Goal: Transaction & Acquisition: Purchase product/service

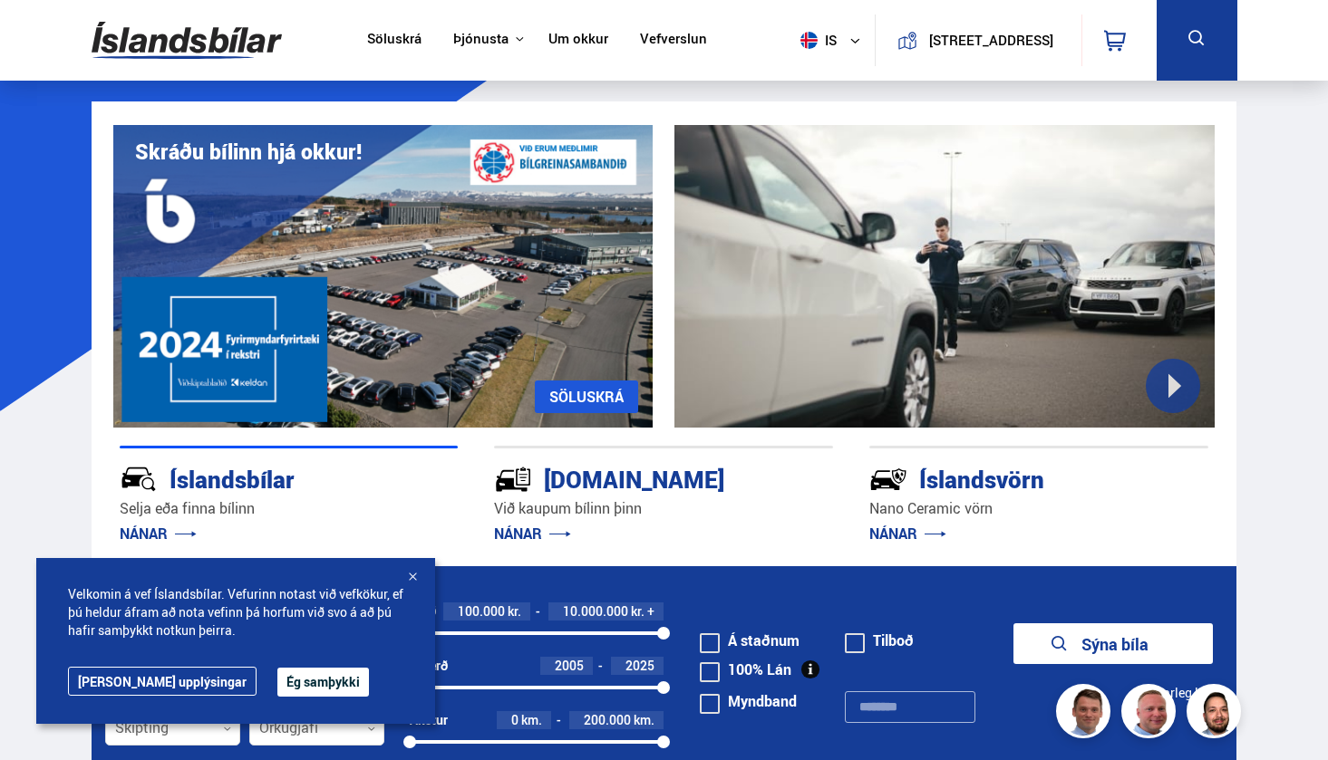
click at [257, 697] on div "Velkomin á vef Íslandsbílar. Vefurinn notast við vefkökur, ef þú [PERSON_NAME] …" at bounding box center [235, 641] width 399 height 166
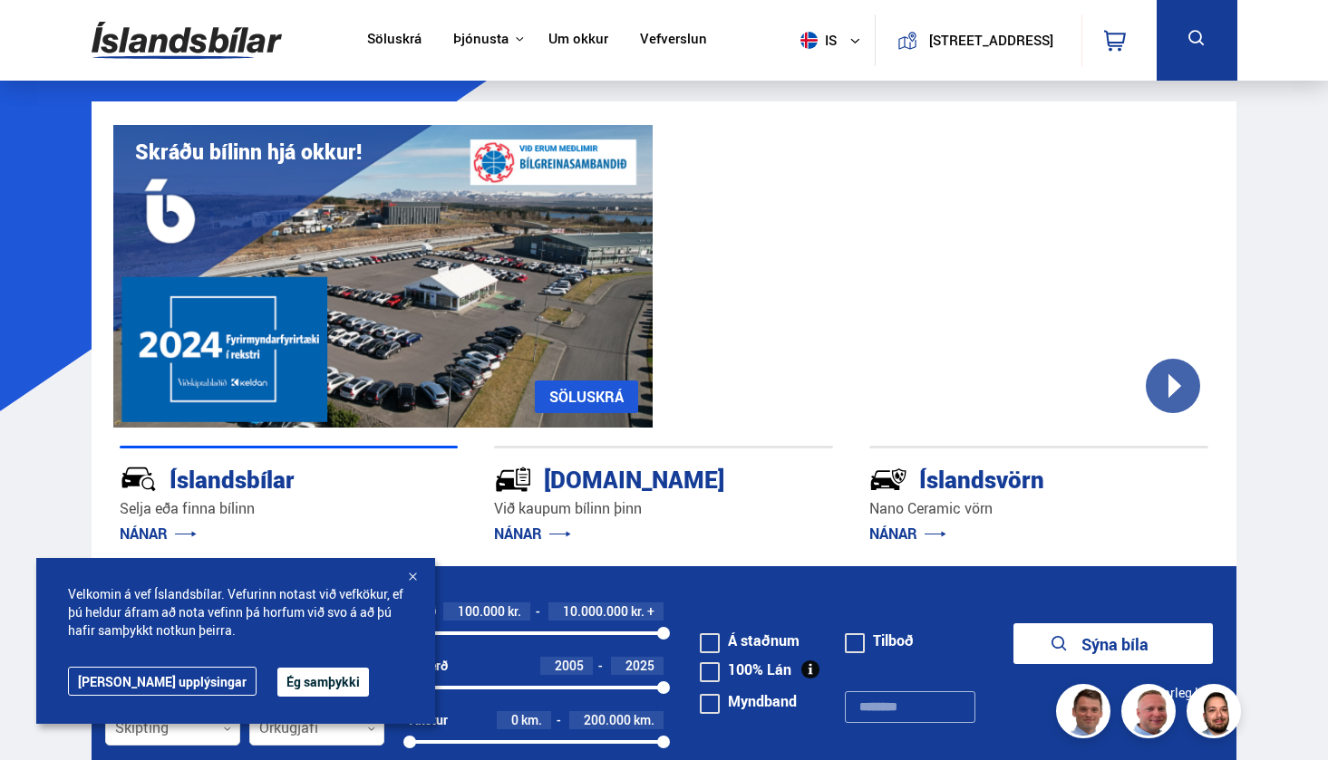
click at [277, 684] on button "Ég samþykki" at bounding box center [323, 682] width 92 height 29
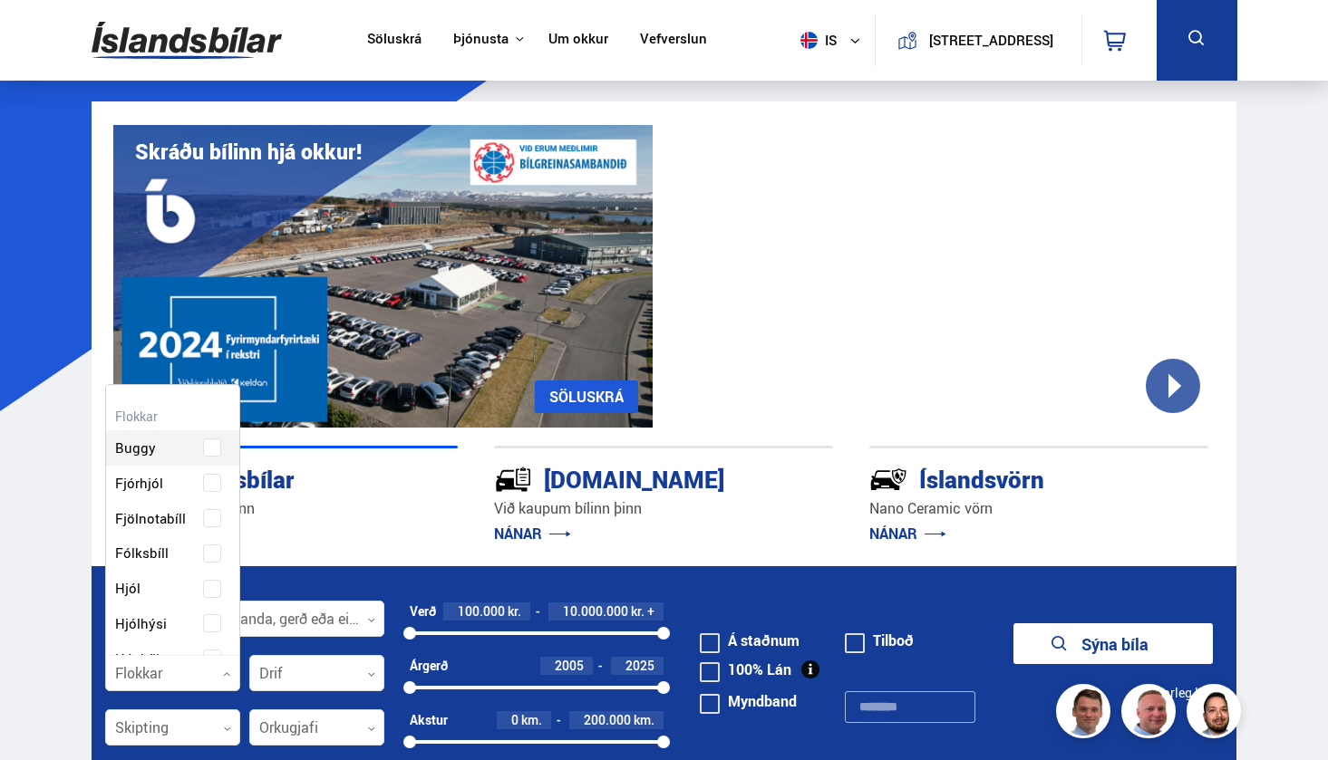
click at [203, 670] on div at bounding box center [172, 674] width 135 height 36
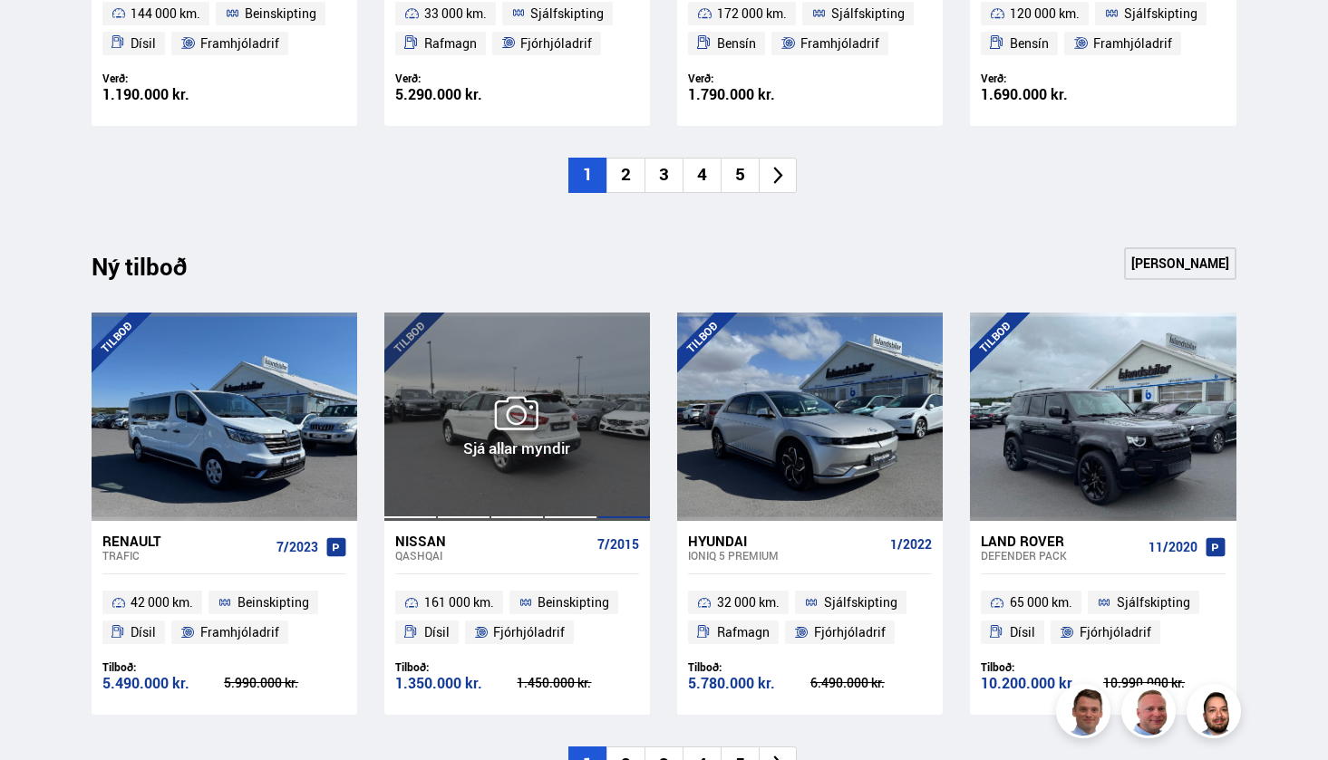
scroll to position [1629, 0]
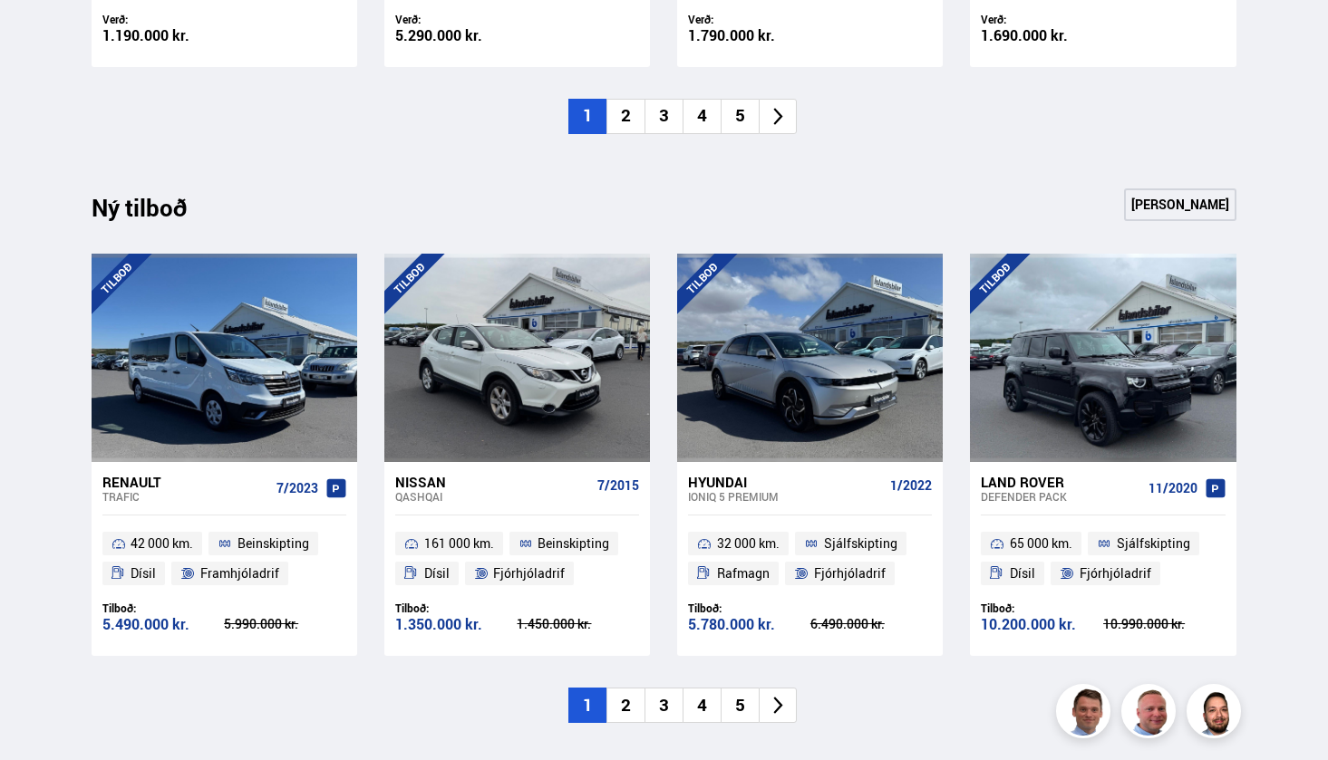
click at [630, 109] on li "2" at bounding box center [625, 116] width 38 height 35
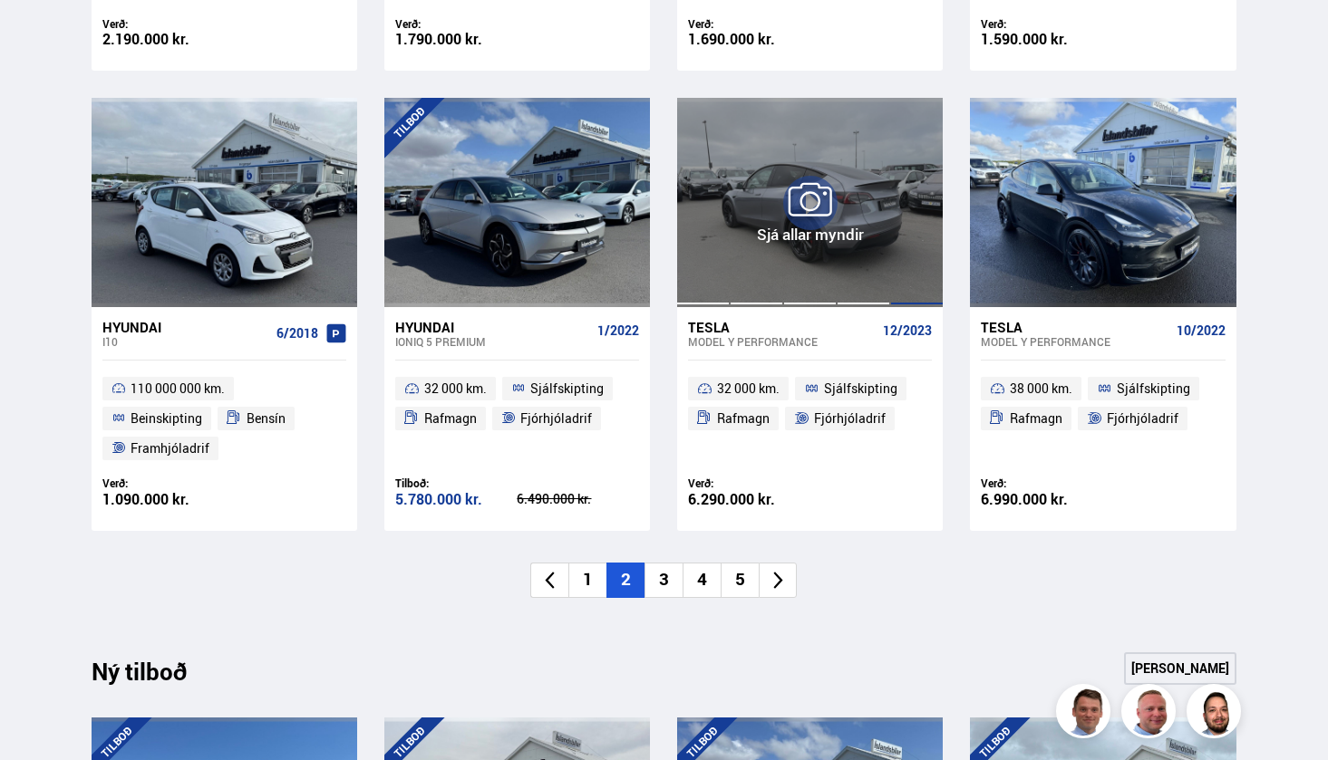
scroll to position [1419, 0]
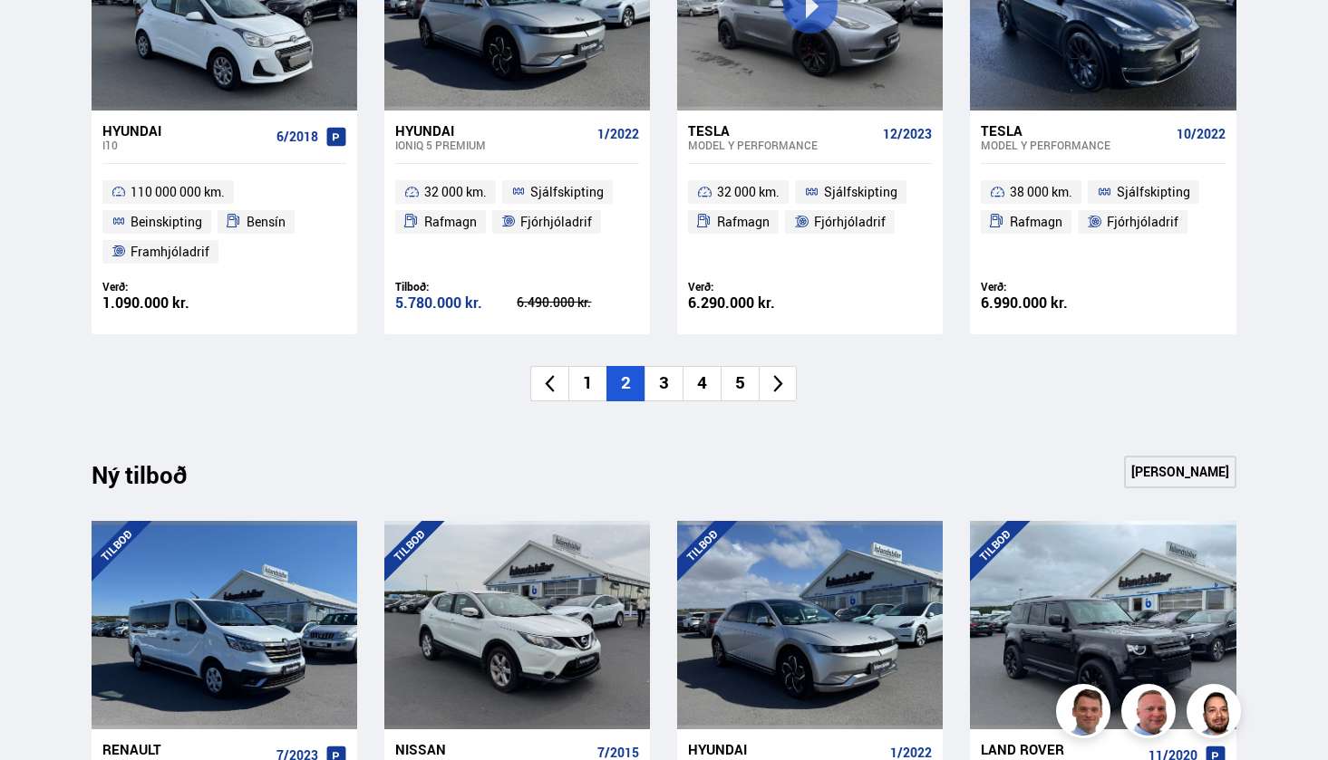
click at [676, 372] on li "3" at bounding box center [663, 383] width 38 height 35
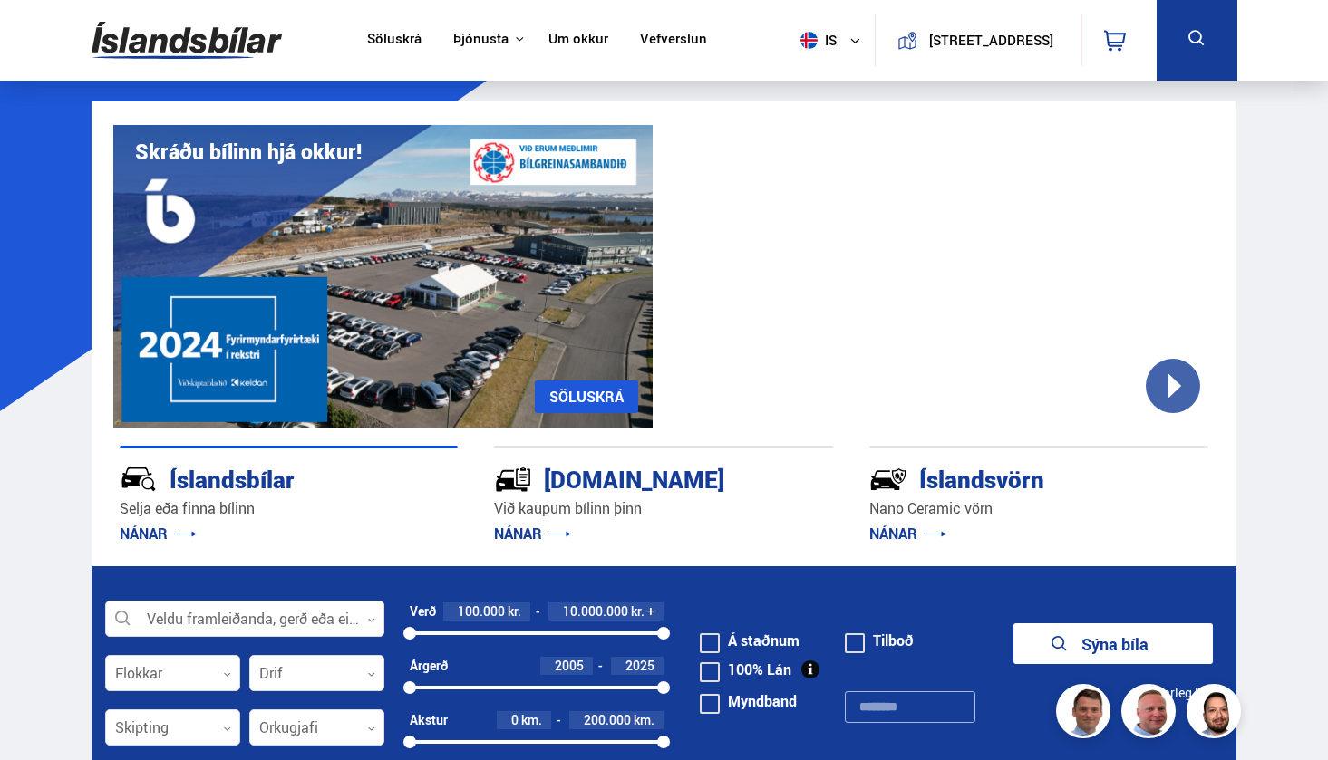
scroll to position [0, 0]
click at [1185, 42] on icon at bounding box center [1196, 38] width 23 height 23
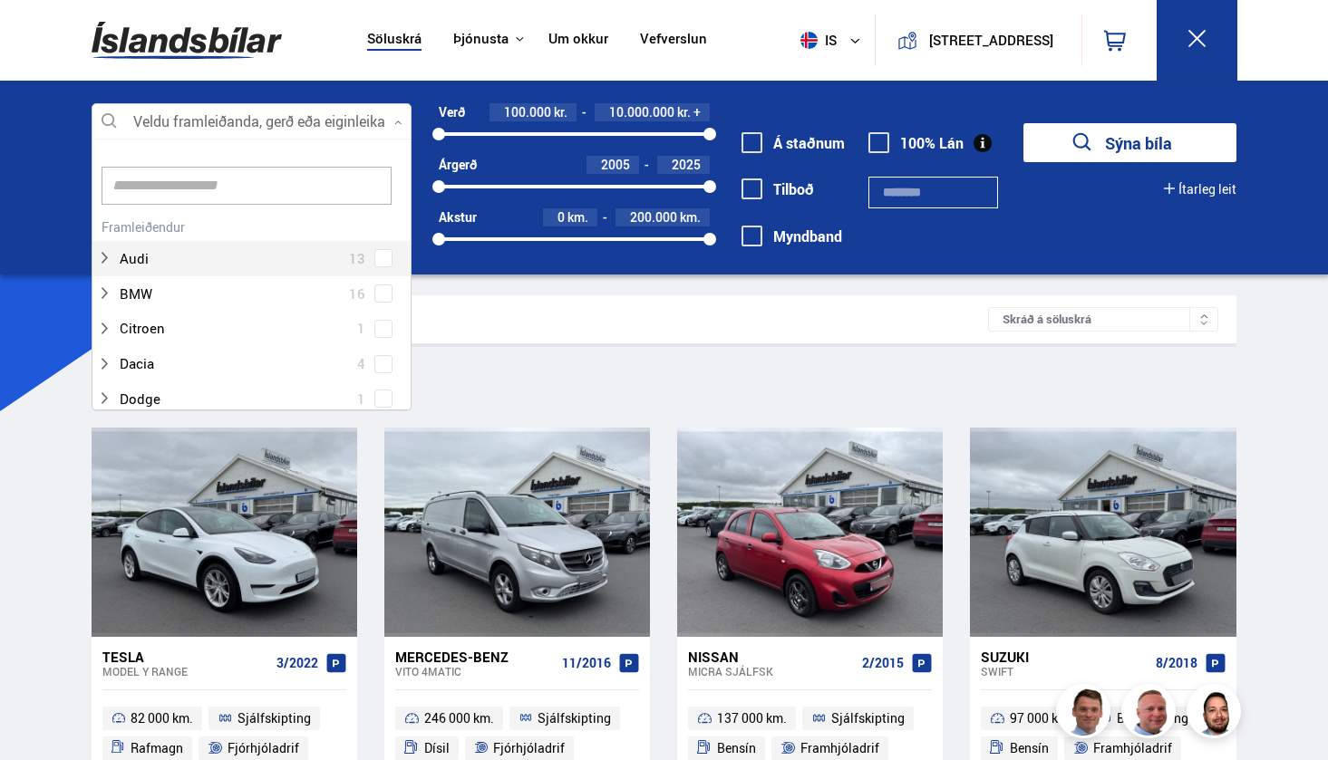
click at [345, 117] on div at bounding box center [252, 122] width 321 height 36
click at [270, 252] on div at bounding box center [234, 259] width 274 height 26
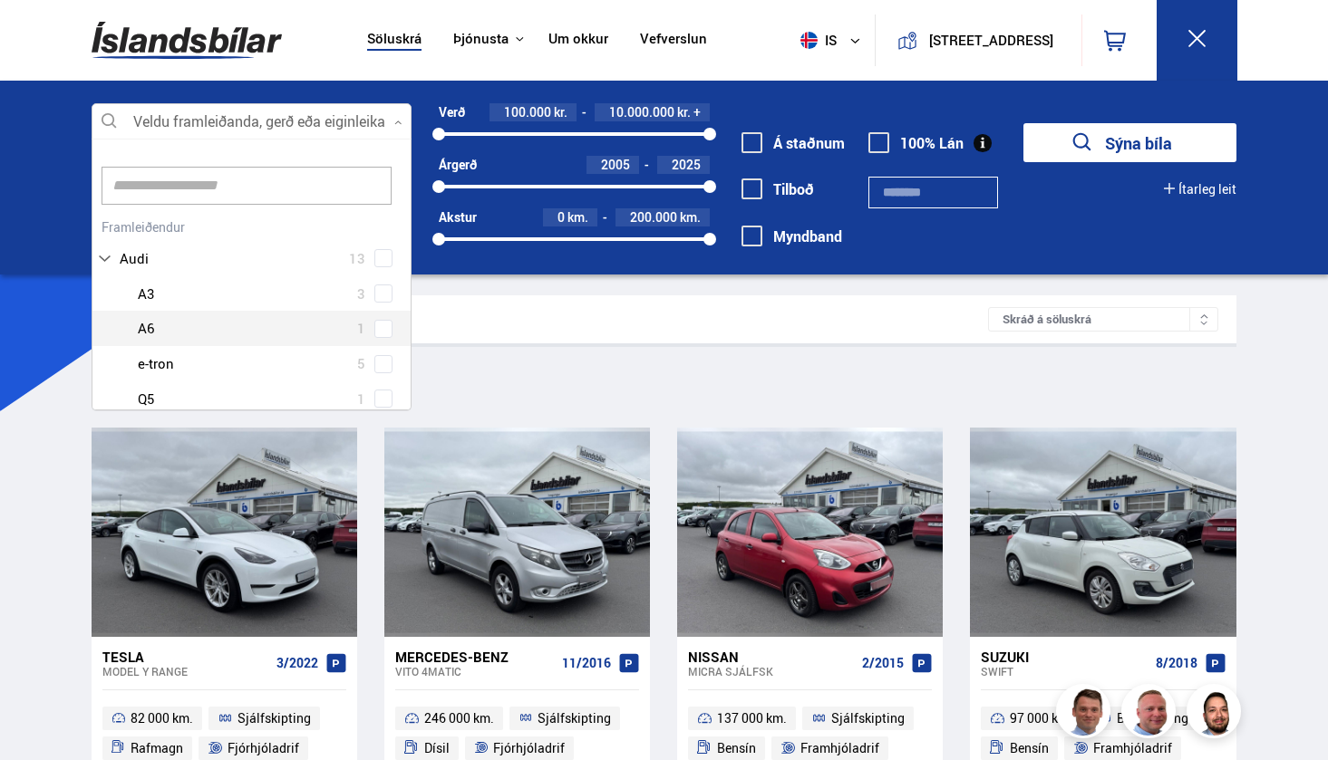
click at [188, 324] on div at bounding box center [270, 328] width 274 height 26
click at [385, 325] on div "Audi A3 3 Audi A6 1 Audi e-tron 5 Audi Q5 1 Audi Q7 2 Audi Q8 1" at bounding box center [251, 381] width 319 height 211
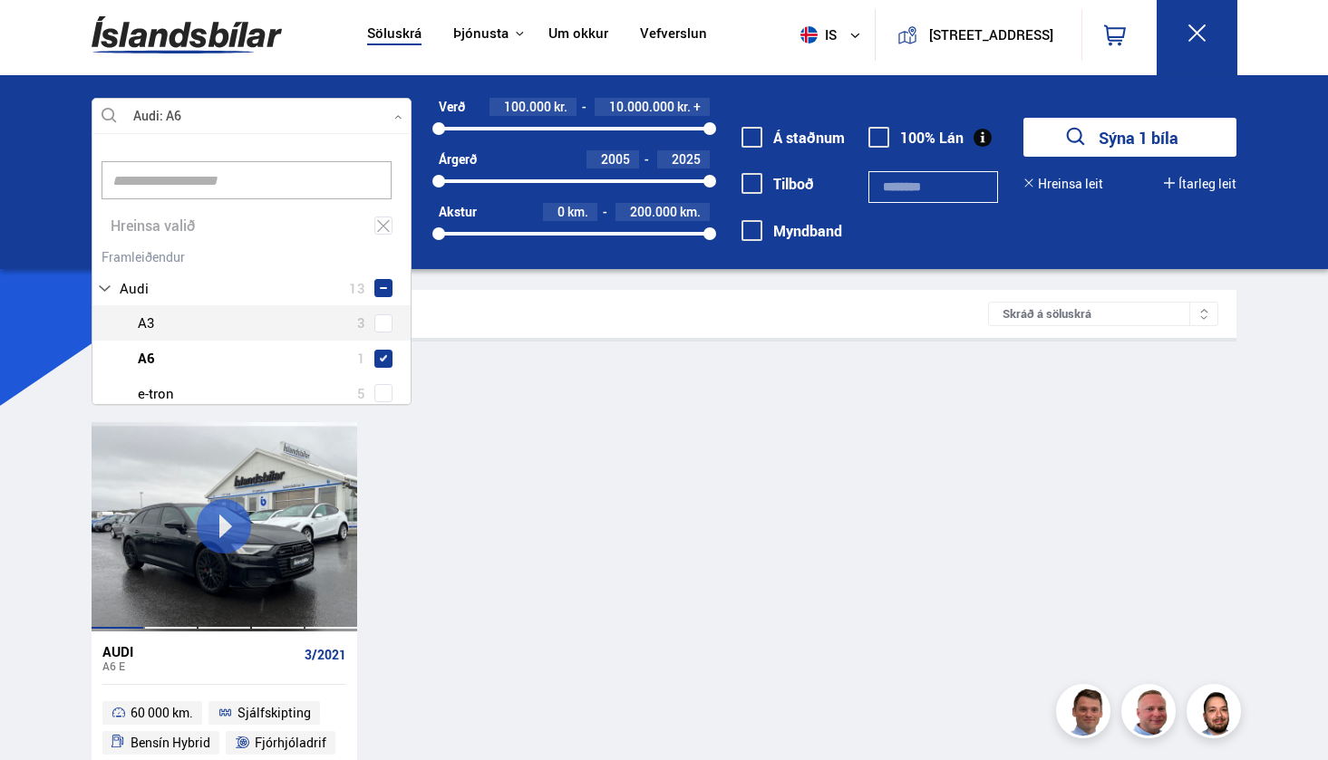
scroll to position [2, 0]
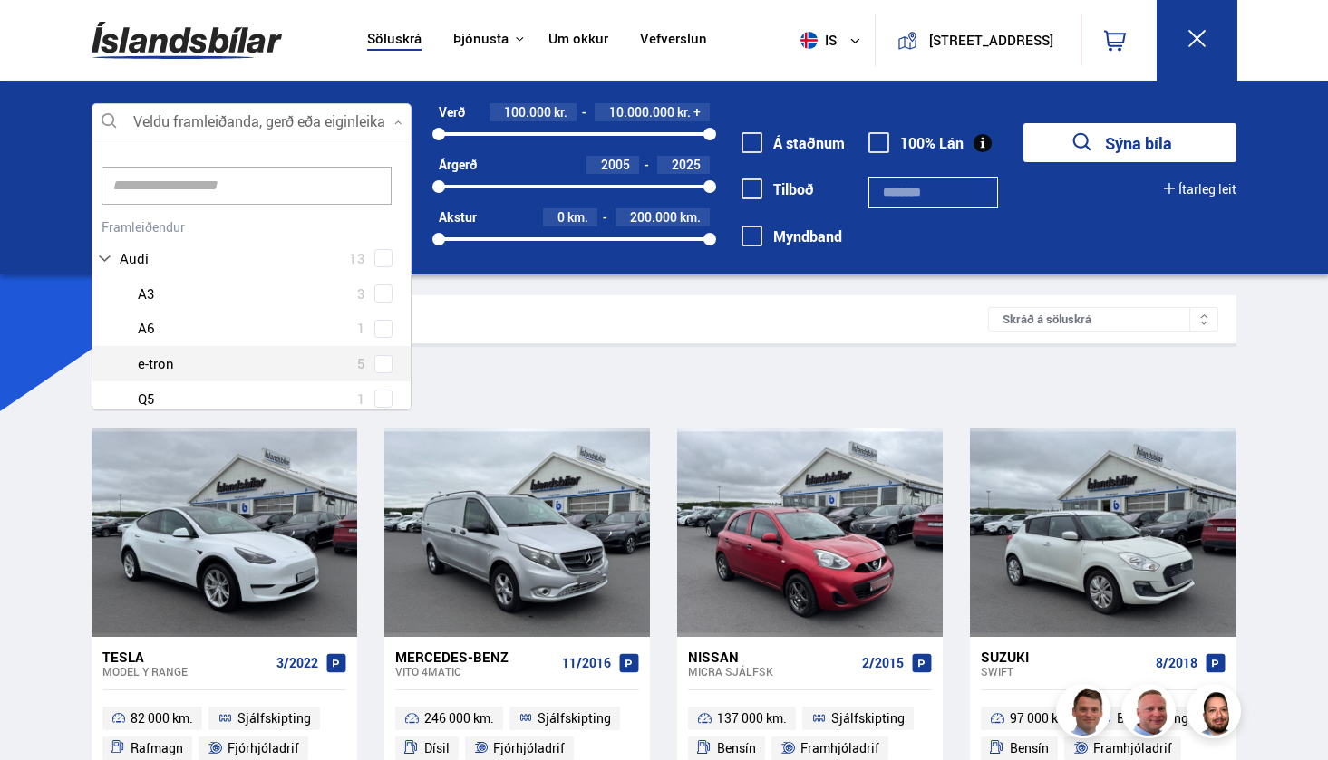
scroll to position [34, 0]
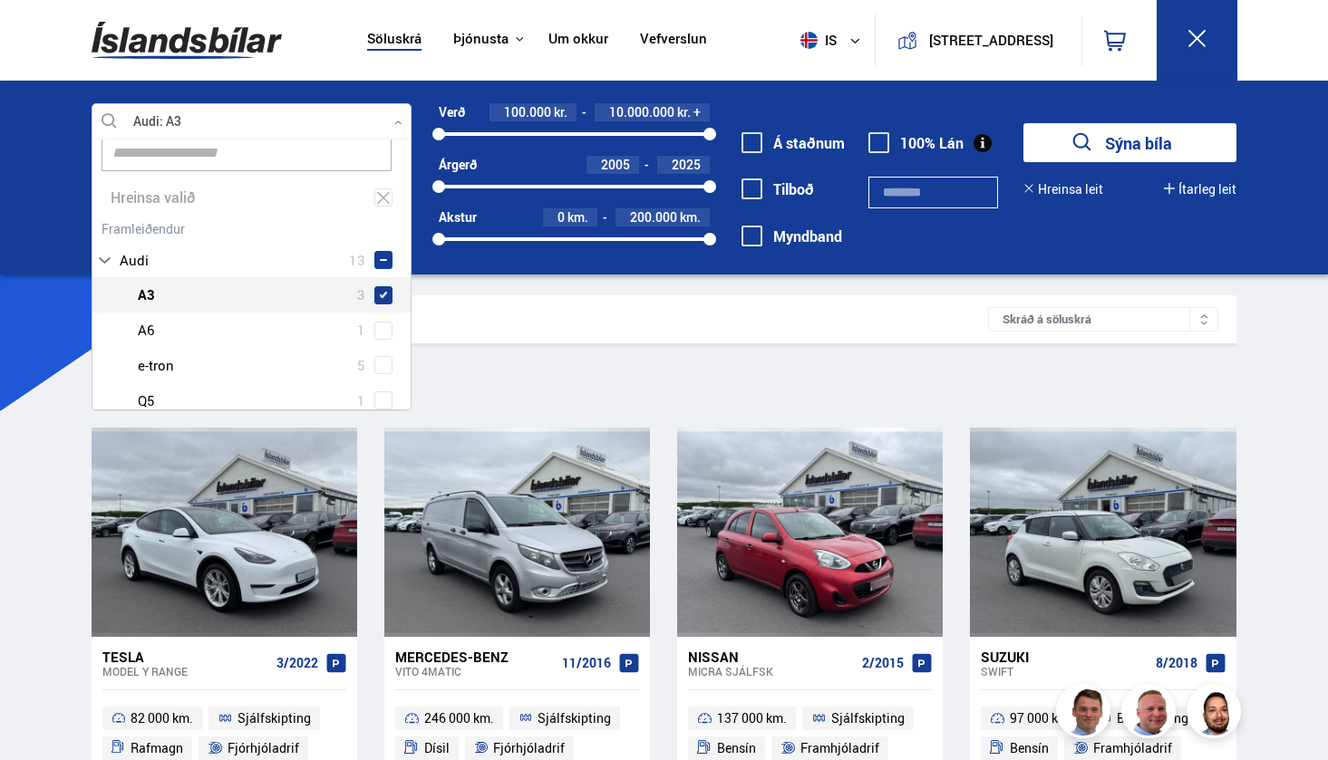
click at [381, 266] on div "Audi 13 Audi A3 3 Audi A6 1 Audi e-tron 5 Audi Q5 1 Audi Q7 2 Audi Q8 1" at bounding box center [251, 352] width 319 height 273
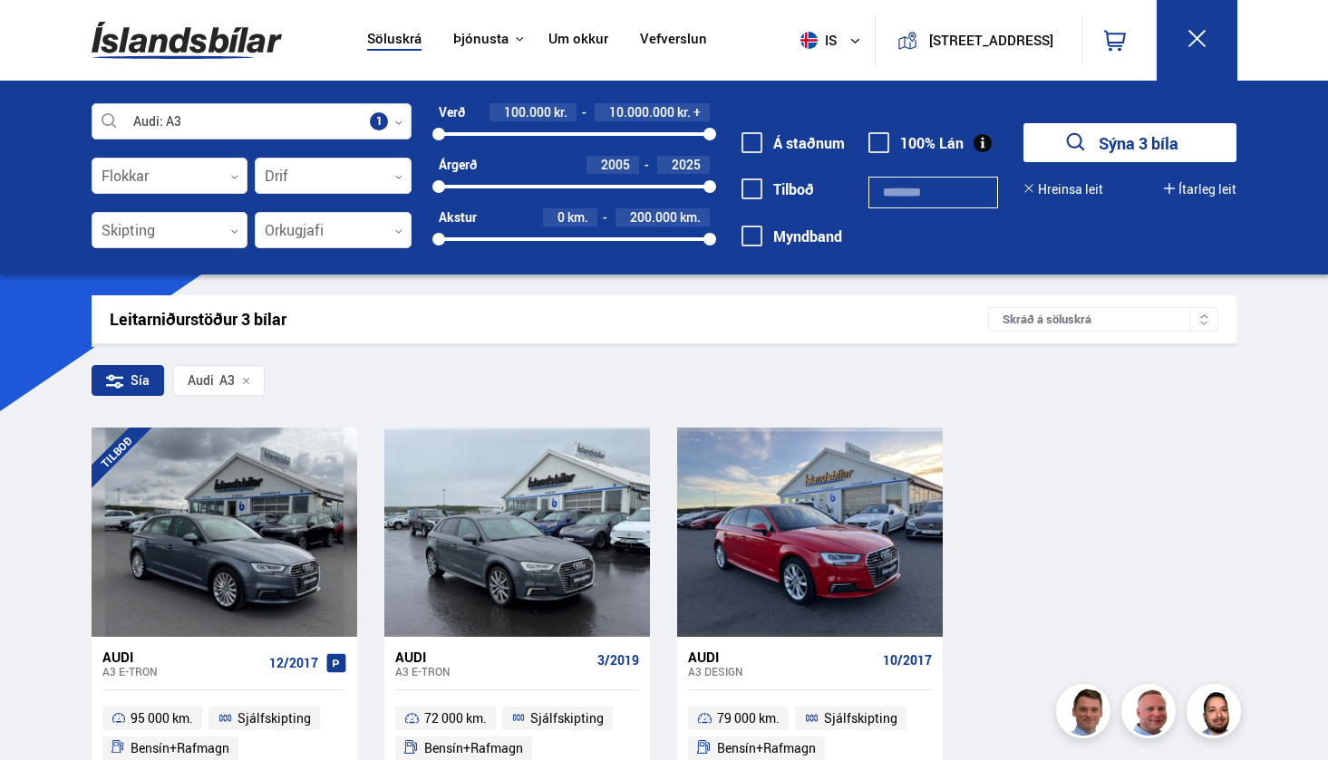
click at [327, 122] on div at bounding box center [252, 122] width 321 height 36
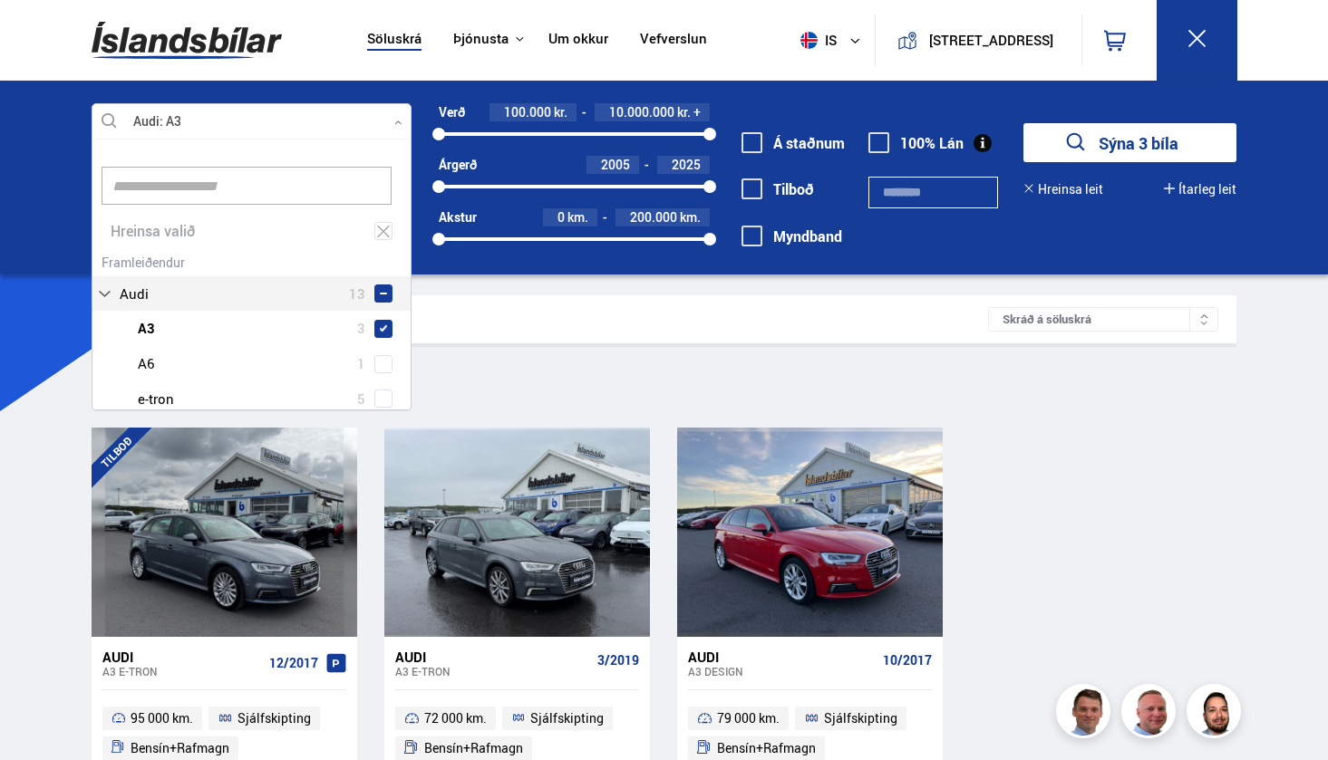
scroll to position [270, 314]
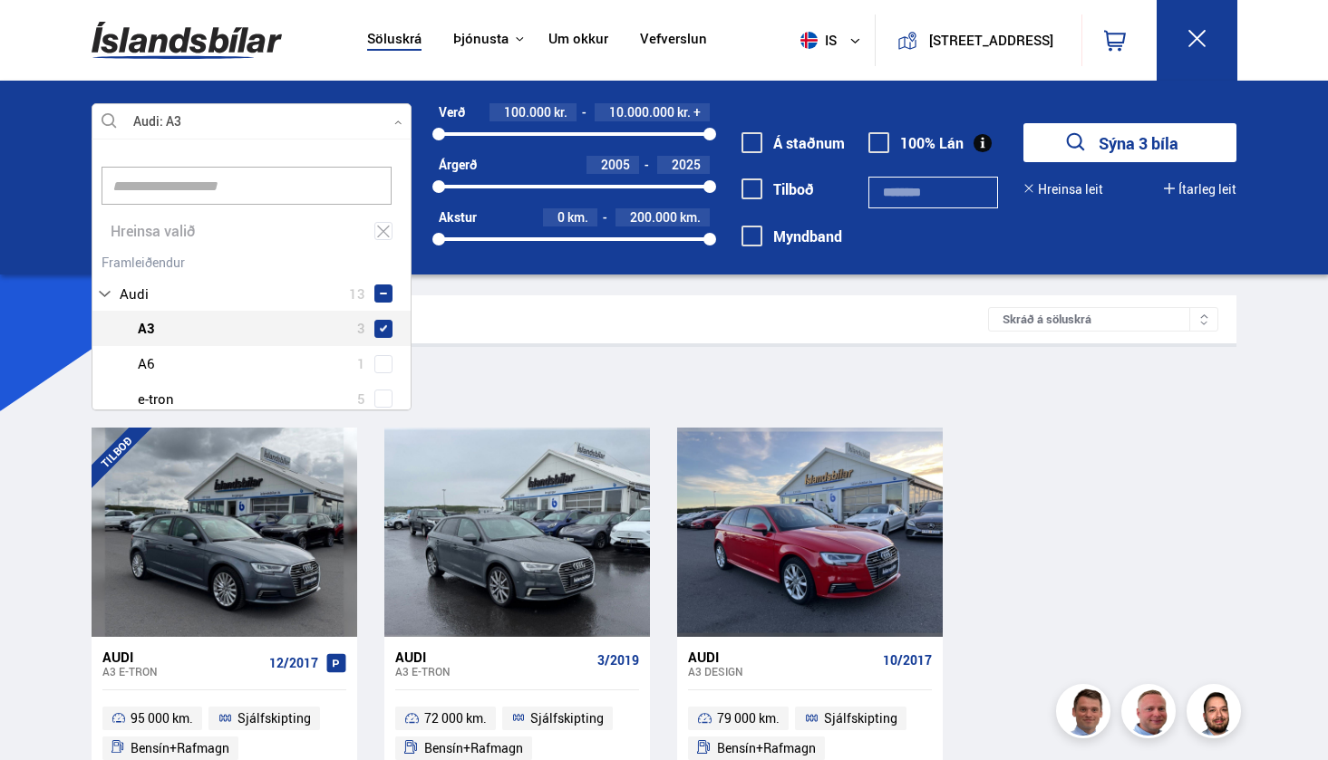
click at [382, 316] on div at bounding box center [270, 328] width 274 height 26
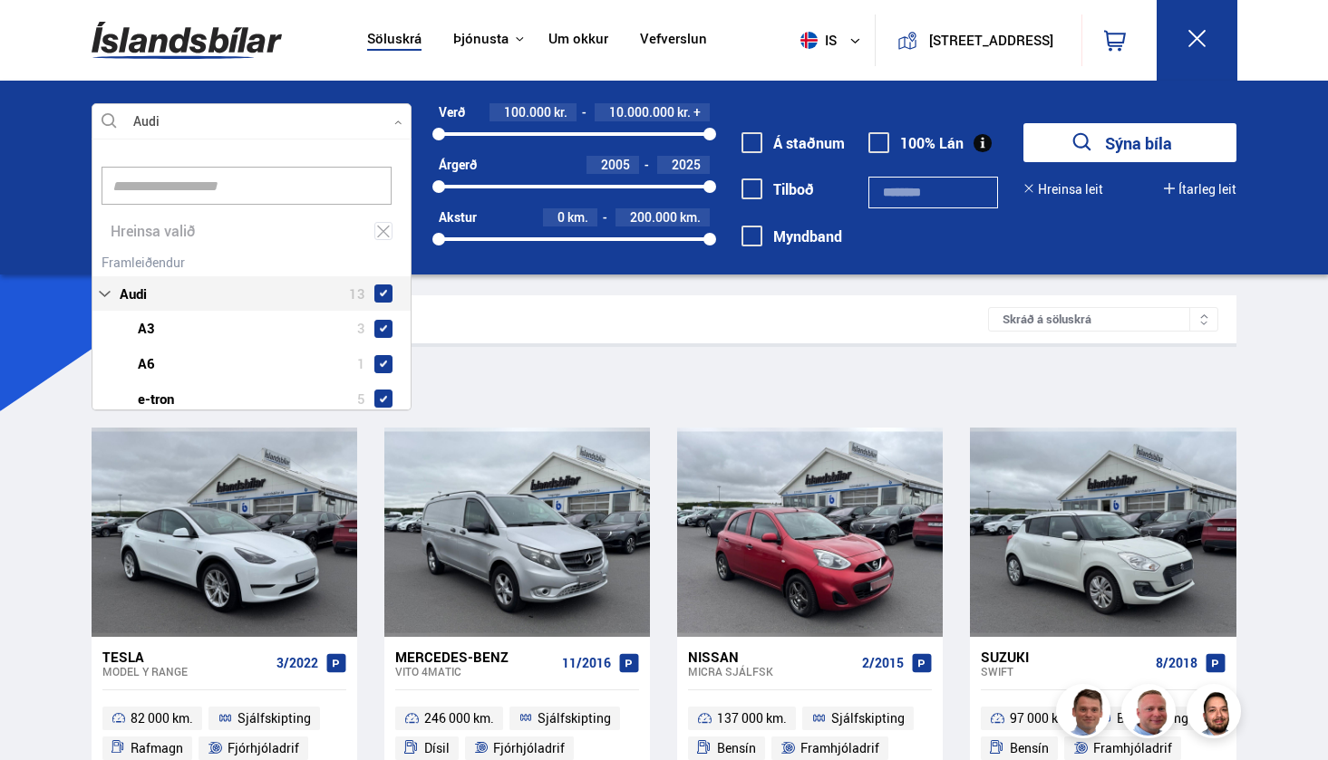
click at [377, 256] on div "Audi 13 Audi A3 3 Audi A6 1 Audi e-tron 5 Audi Q5 1 Audi Q7 2 Audi Q8 1" at bounding box center [251, 385] width 319 height 273
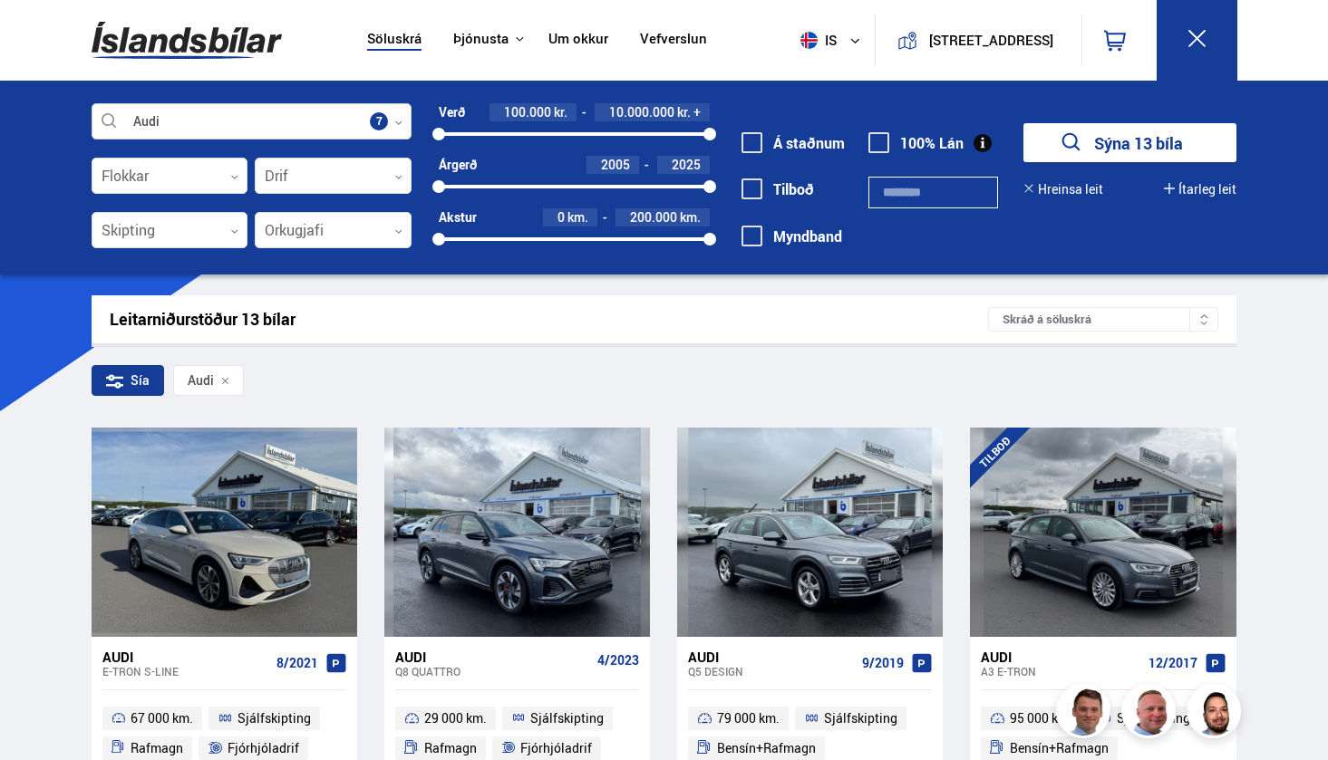
click at [388, 125] on div at bounding box center [252, 122] width 321 height 36
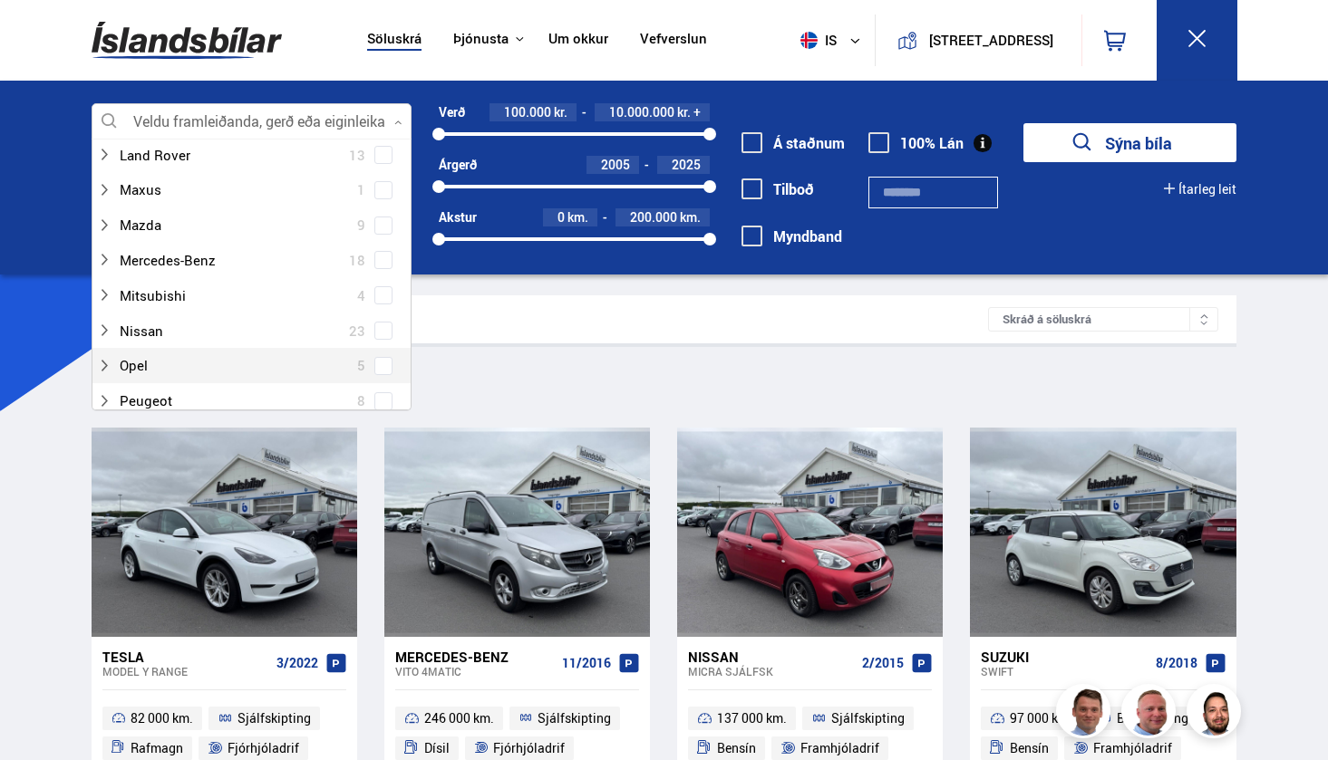
scroll to position [829, 0]
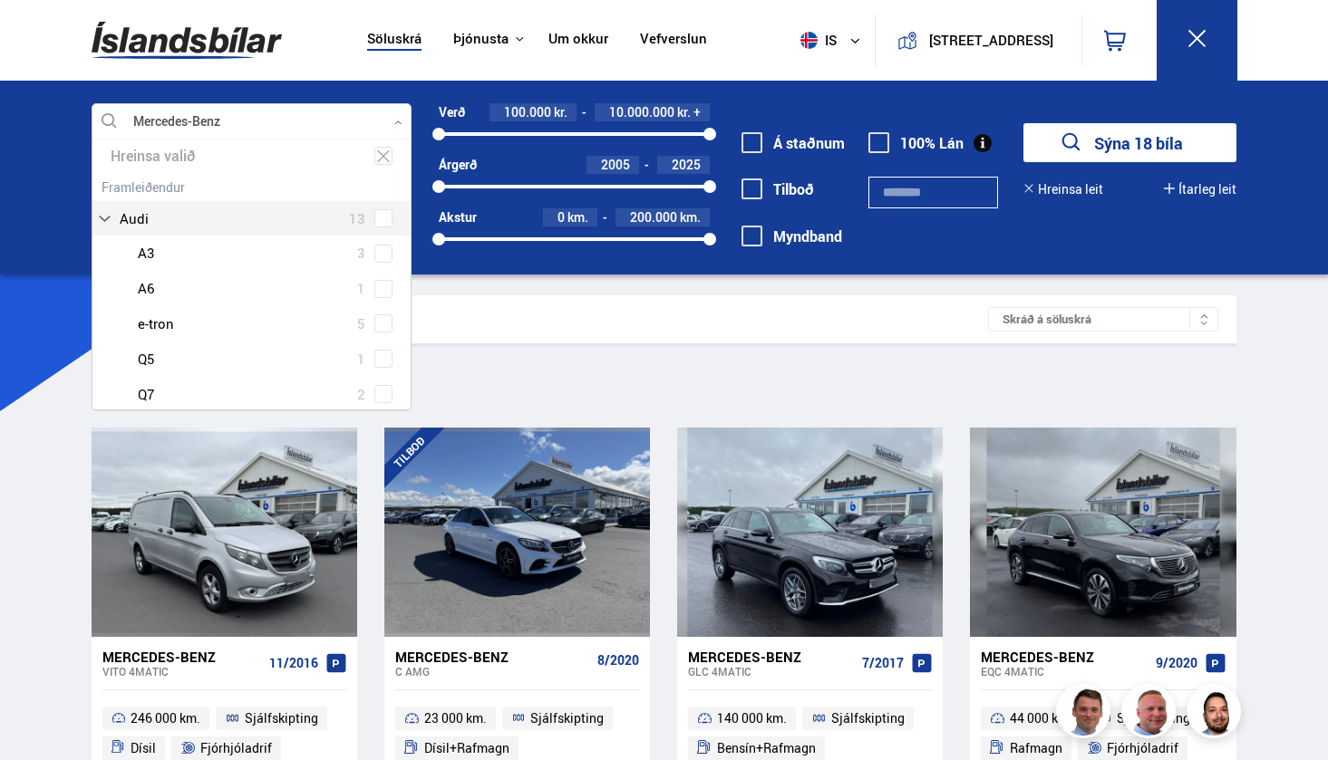
scroll to position [104, 0]
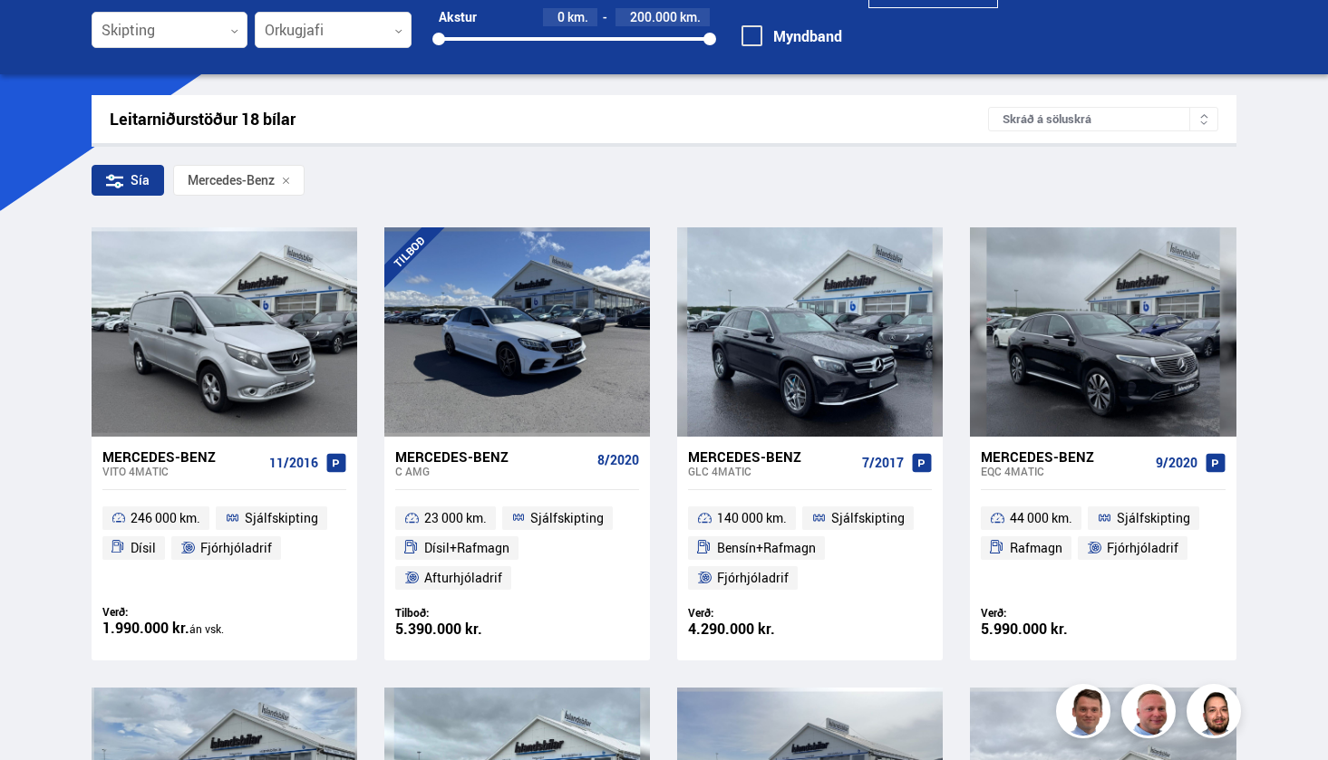
click at [490, 466] on div "C AMG" at bounding box center [492, 471] width 195 height 13
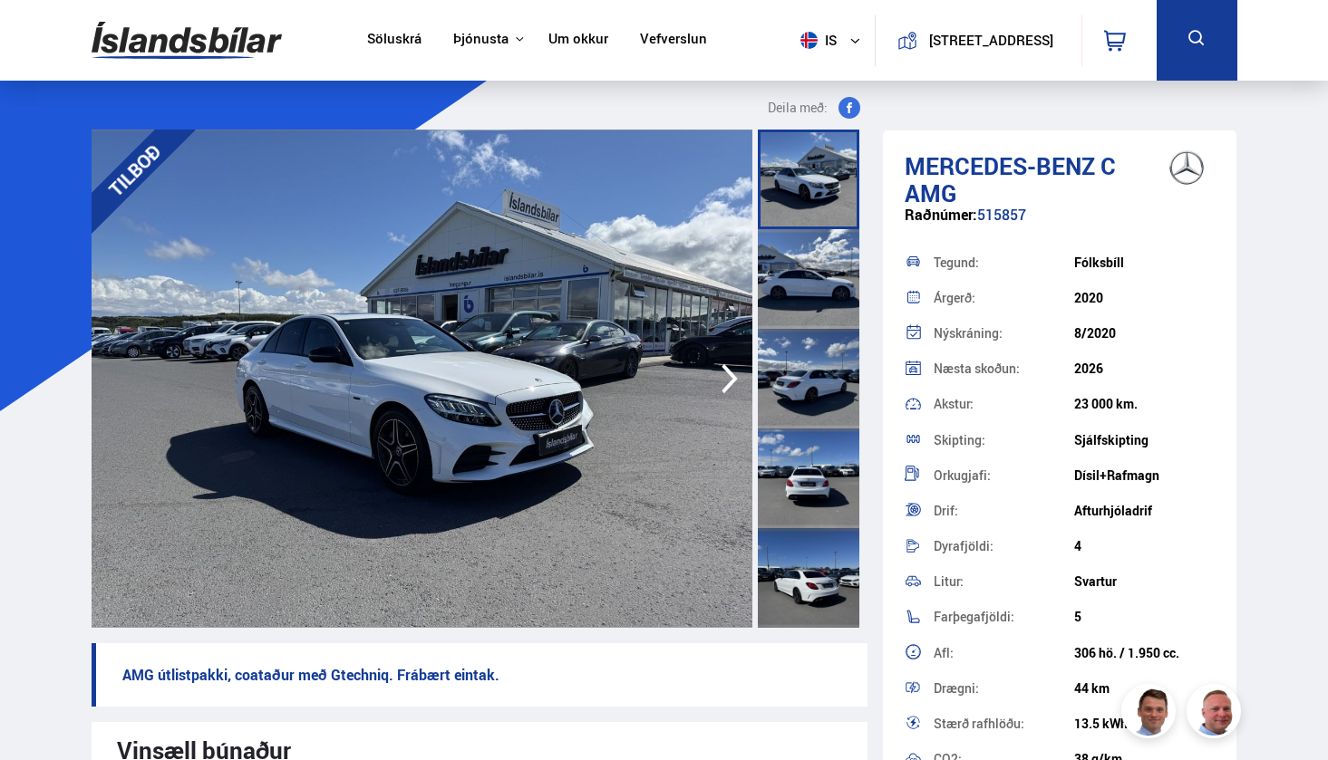
click at [735, 375] on icon "button" at bounding box center [729, 379] width 36 height 44
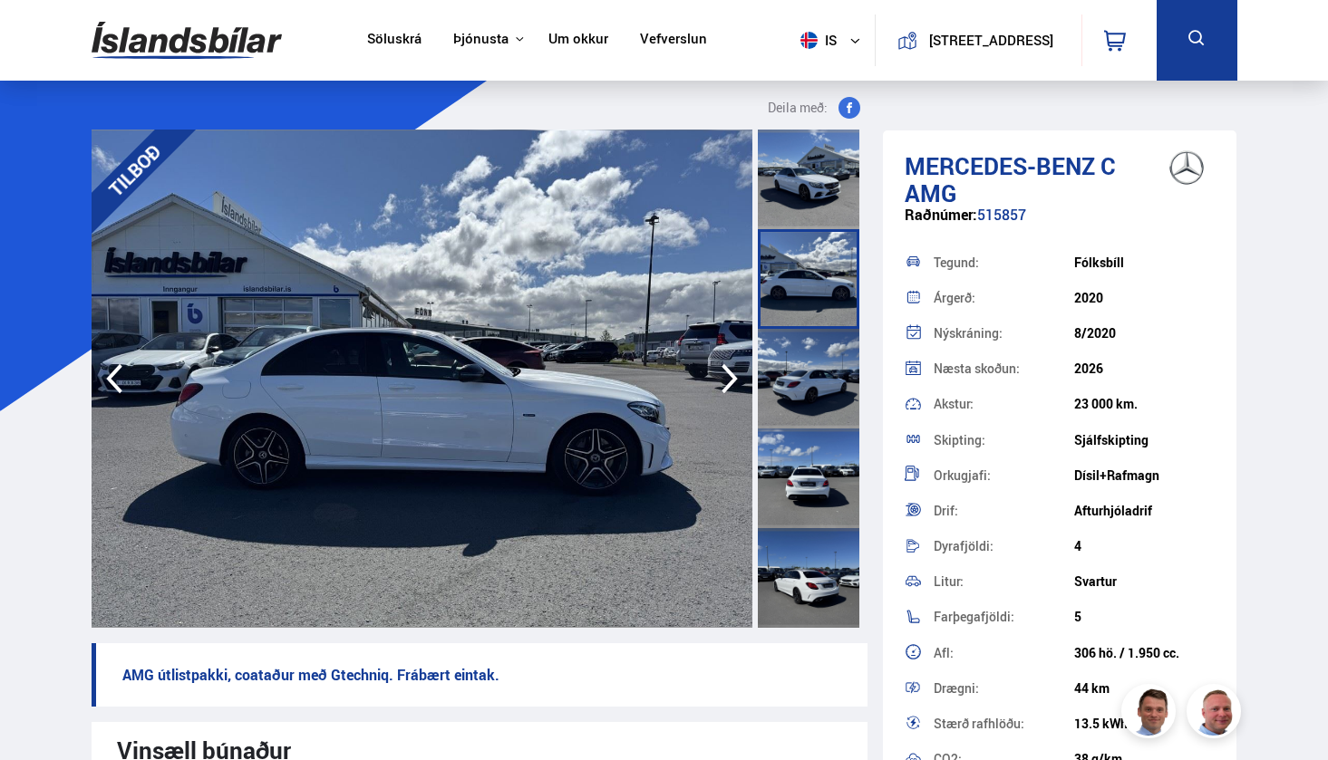
click at [731, 375] on icon "button" at bounding box center [729, 379] width 16 height 30
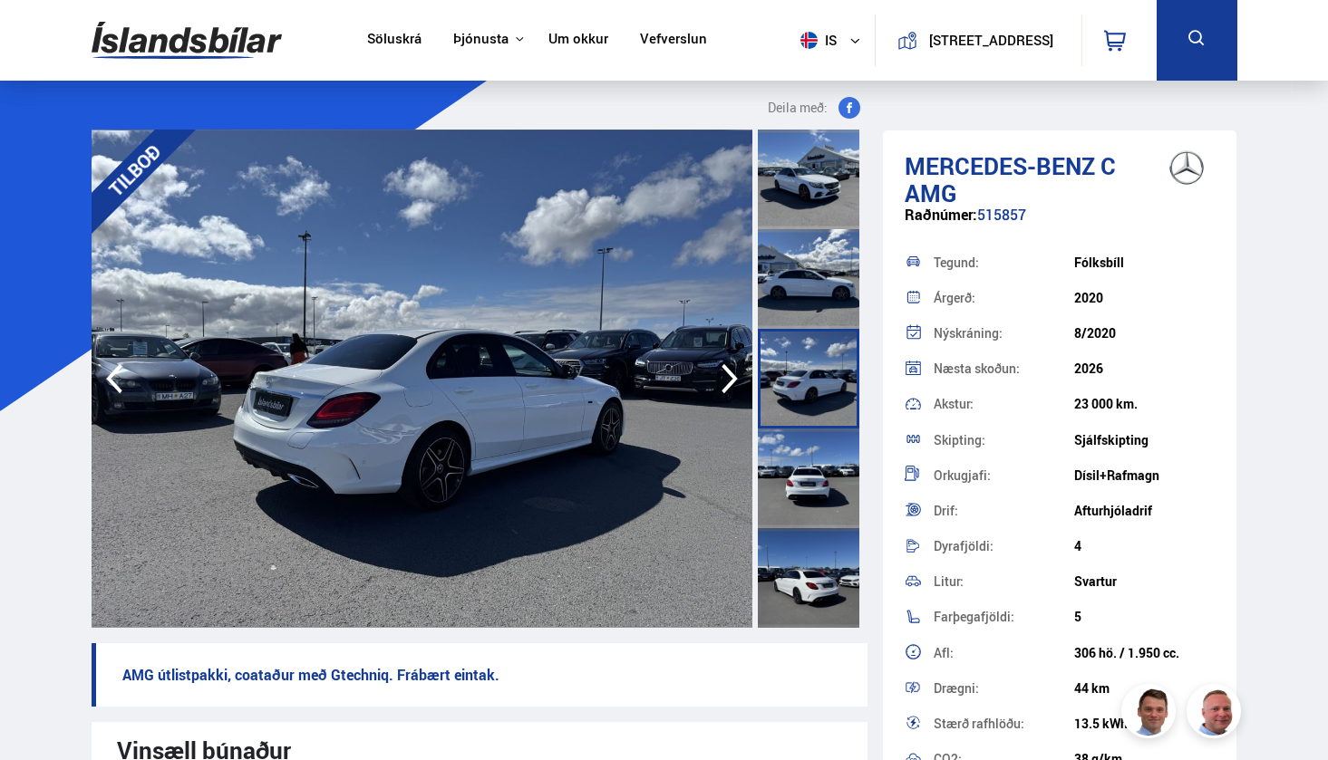
click at [731, 375] on icon "button" at bounding box center [729, 379] width 16 height 30
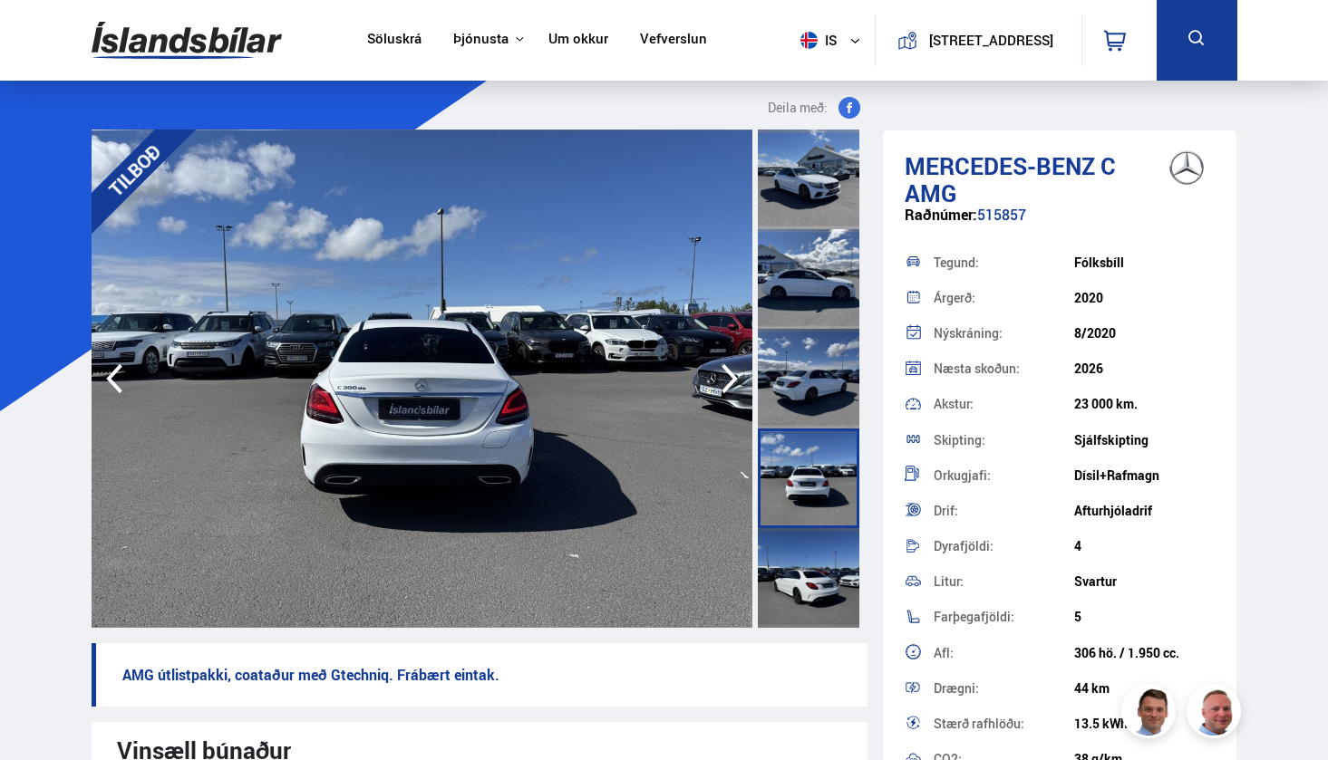
click at [731, 375] on icon "button" at bounding box center [729, 379] width 16 height 30
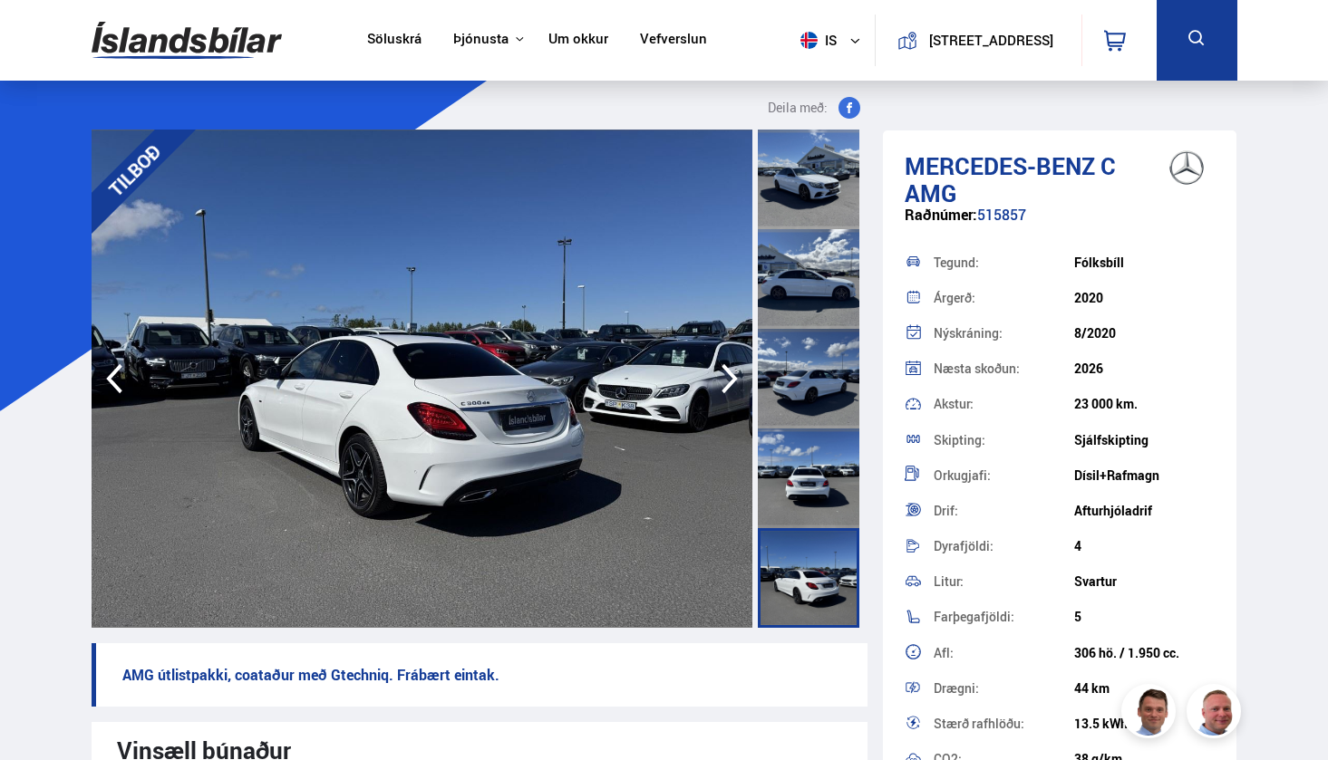
click at [731, 375] on icon "button" at bounding box center [729, 379] width 16 height 30
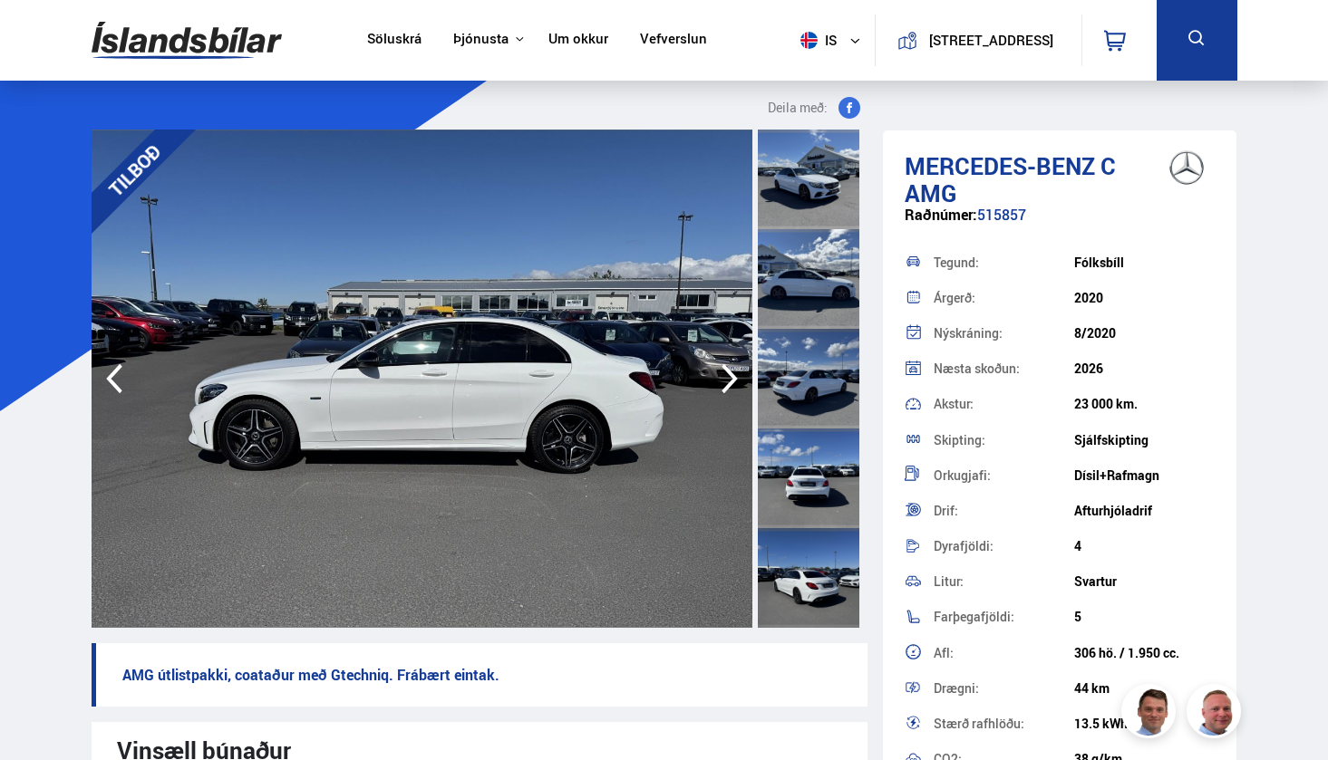
click at [731, 375] on icon "button" at bounding box center [729, 379] width 16 height 30
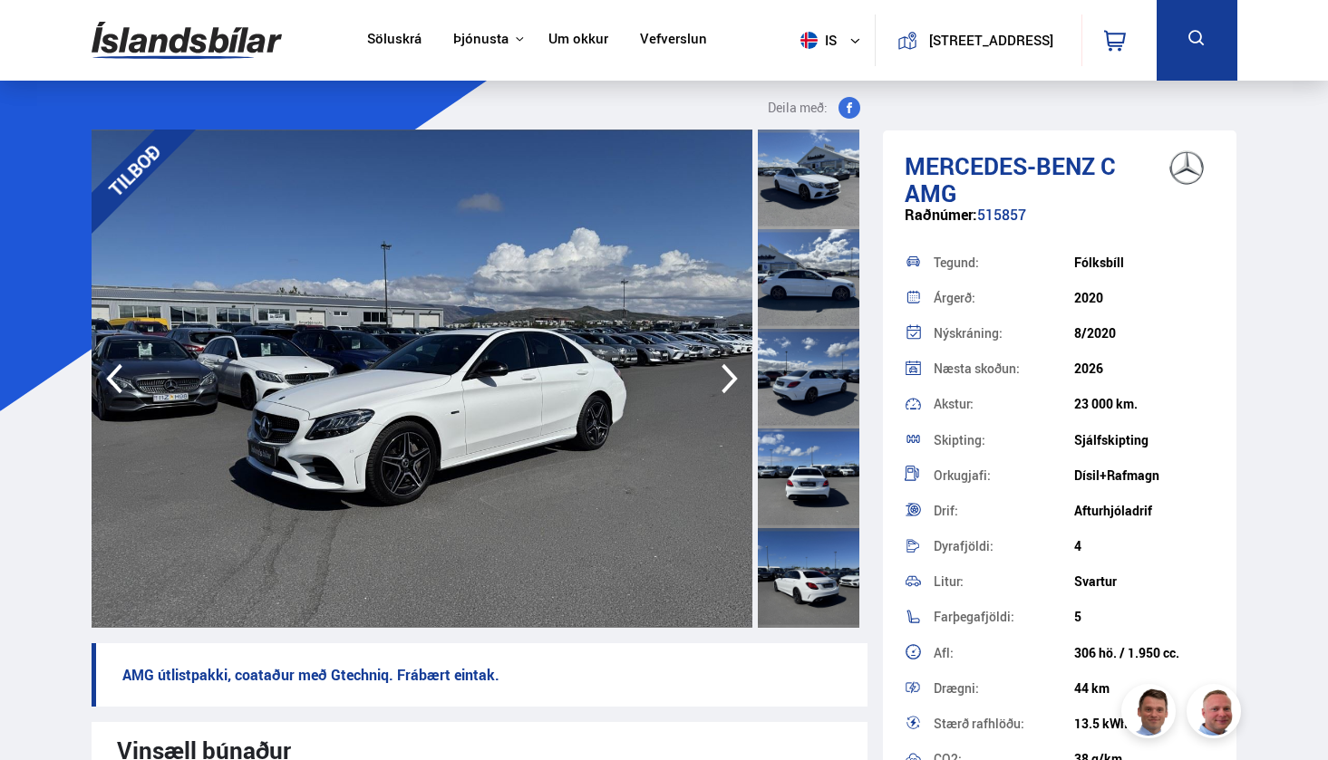
click at [730, 377] on icon "button" at bounding box center [729, 379] width 36 height 44
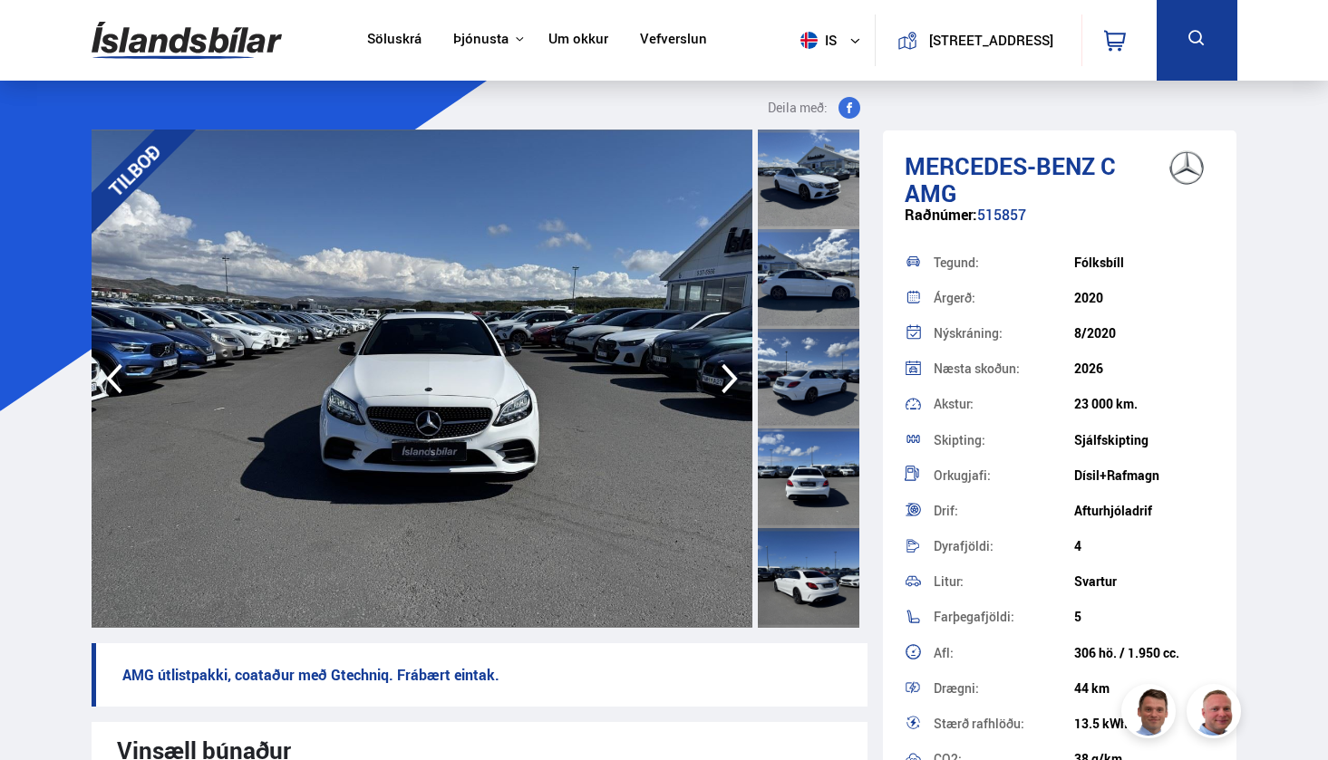
click at [730, 377] on icon "button" at bounding box center [729, 379] width 36 height 44
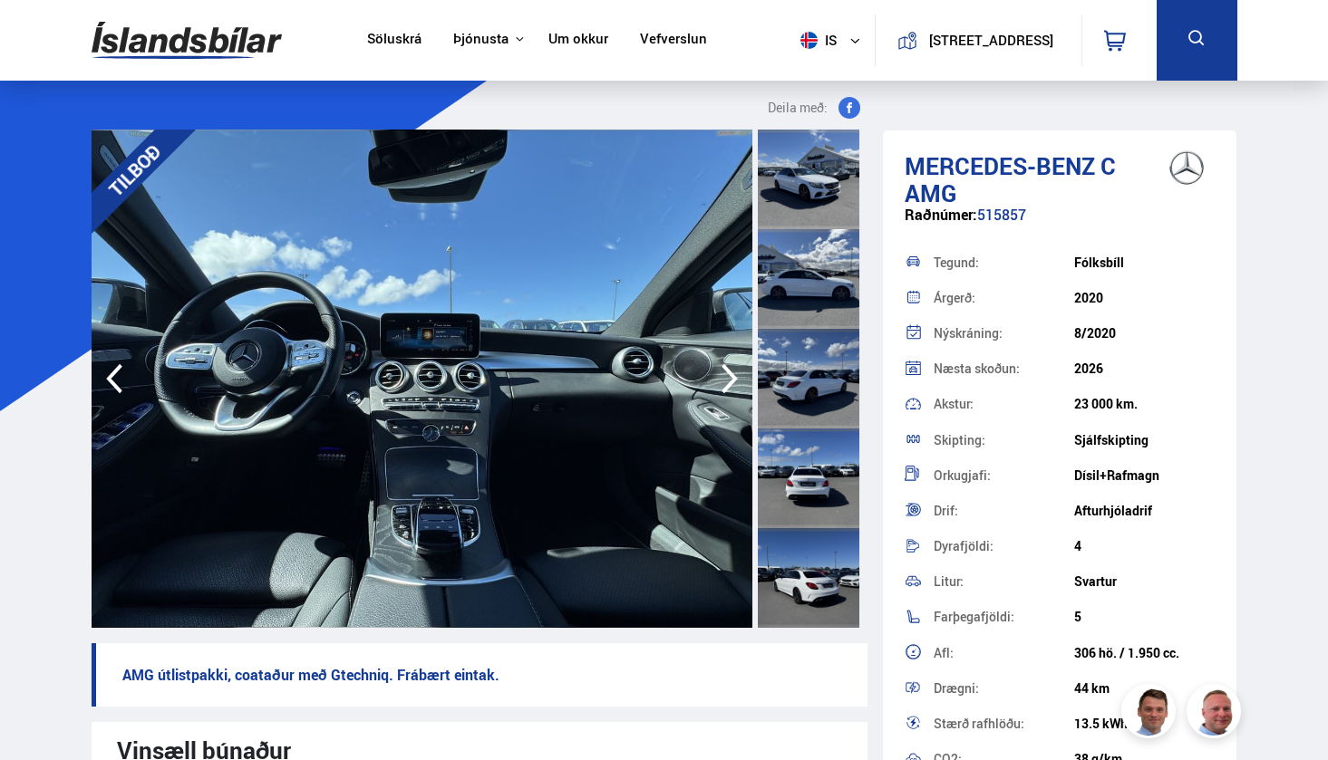
click at [730, 377] on icon "button" at bounding box center [729, 379] width 36 height 44
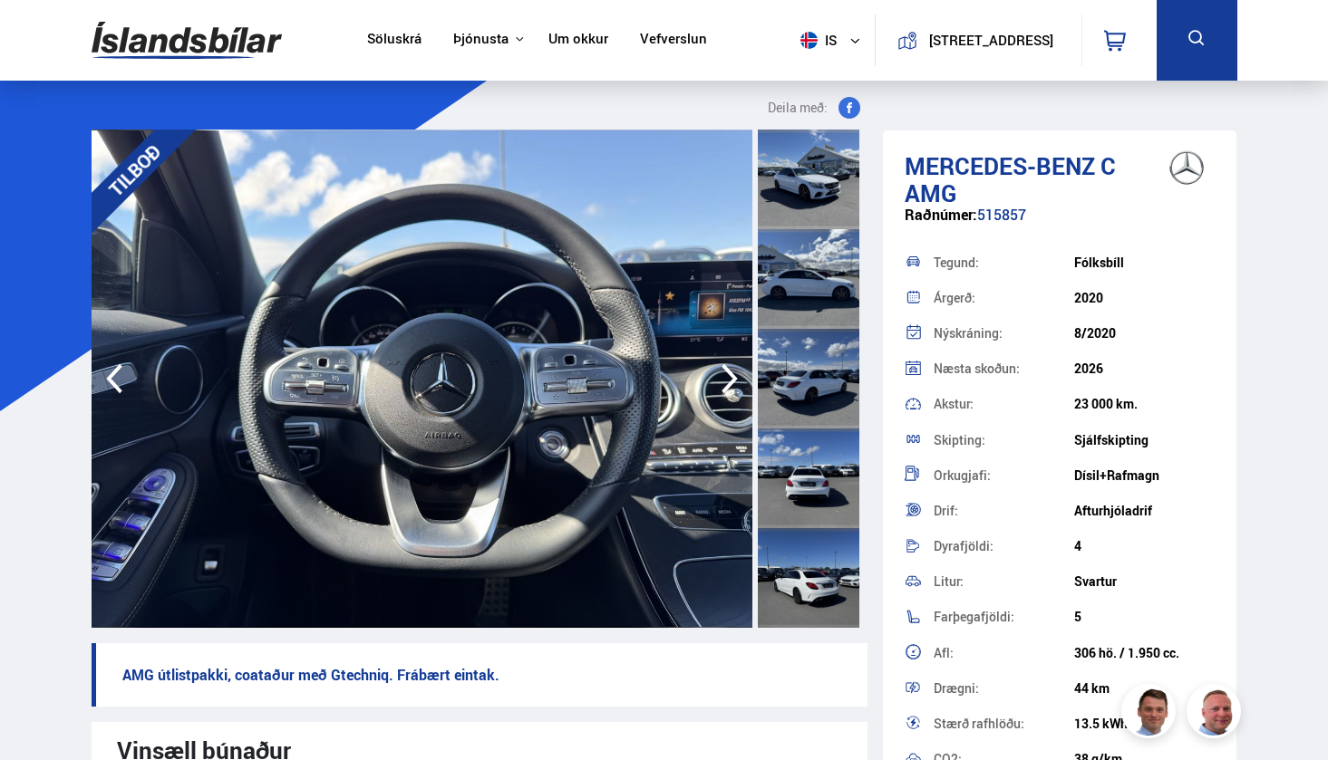
click at [730, 377] on icon "button" at bounding box center [729, 379] width 36 height 44
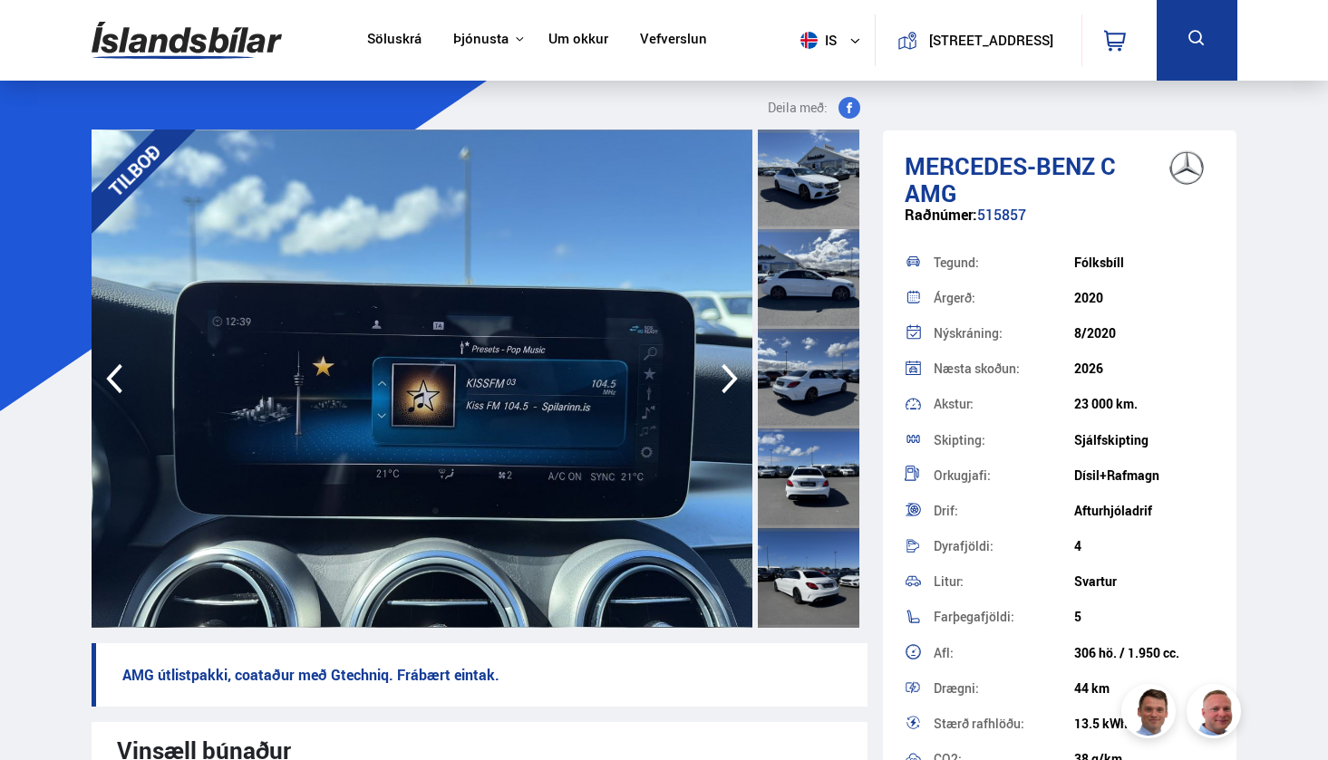
click at [730, 377] on icon "button" at bounding box center [729, 379] width 36 height 44
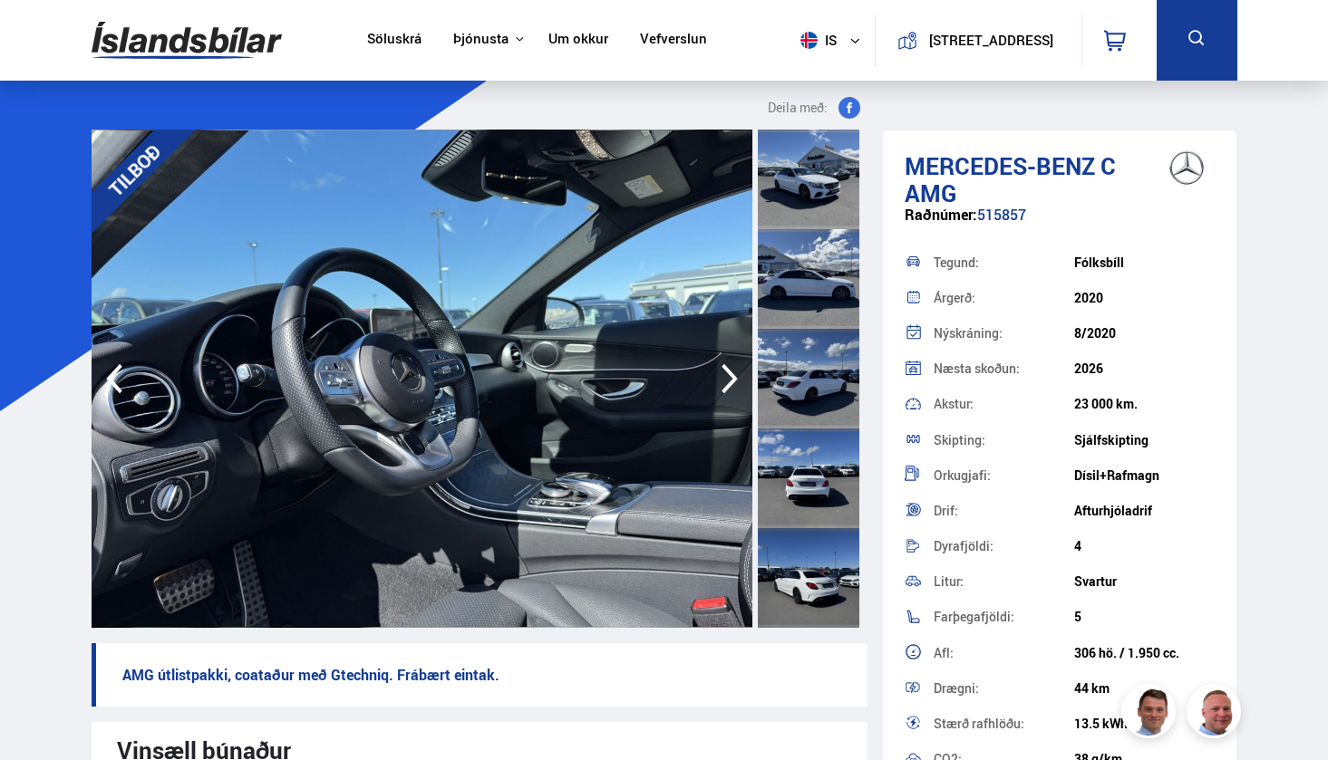
click at [732, 378] on icon "button" at bounding box center [729, 379] width 16 height 30
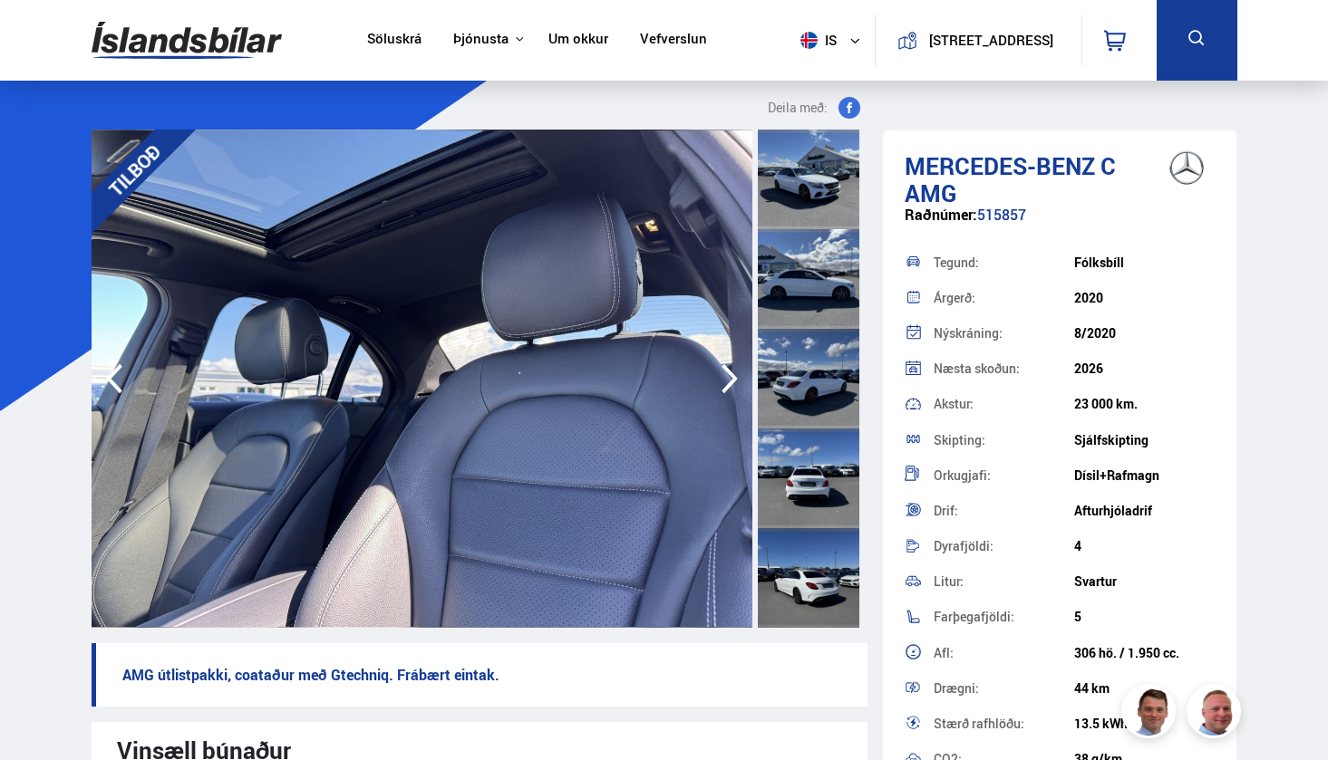
click at [732, 378] on icon "button" at bounding box center [729, 379] width 16 height 30
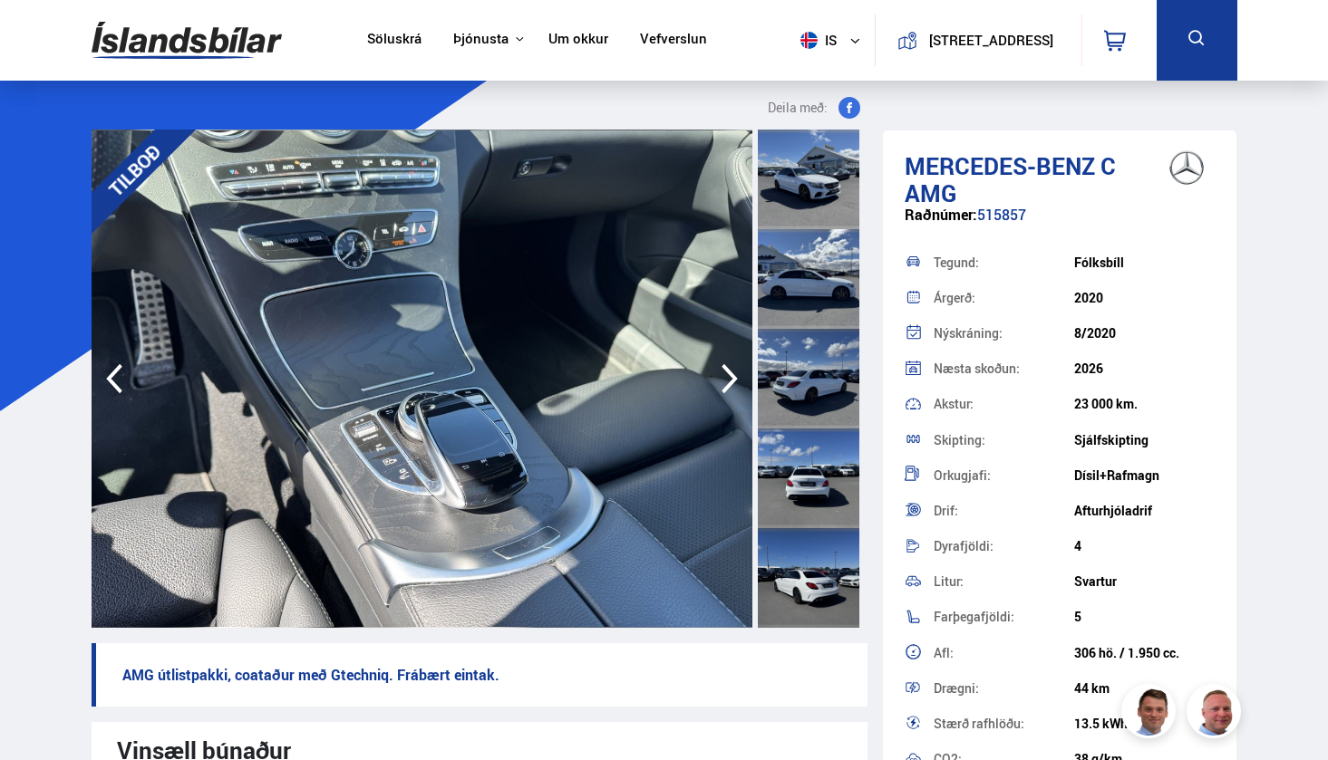
click at [732, 378] on icon "button" at bounding box center [729, 379] width 16 height 30
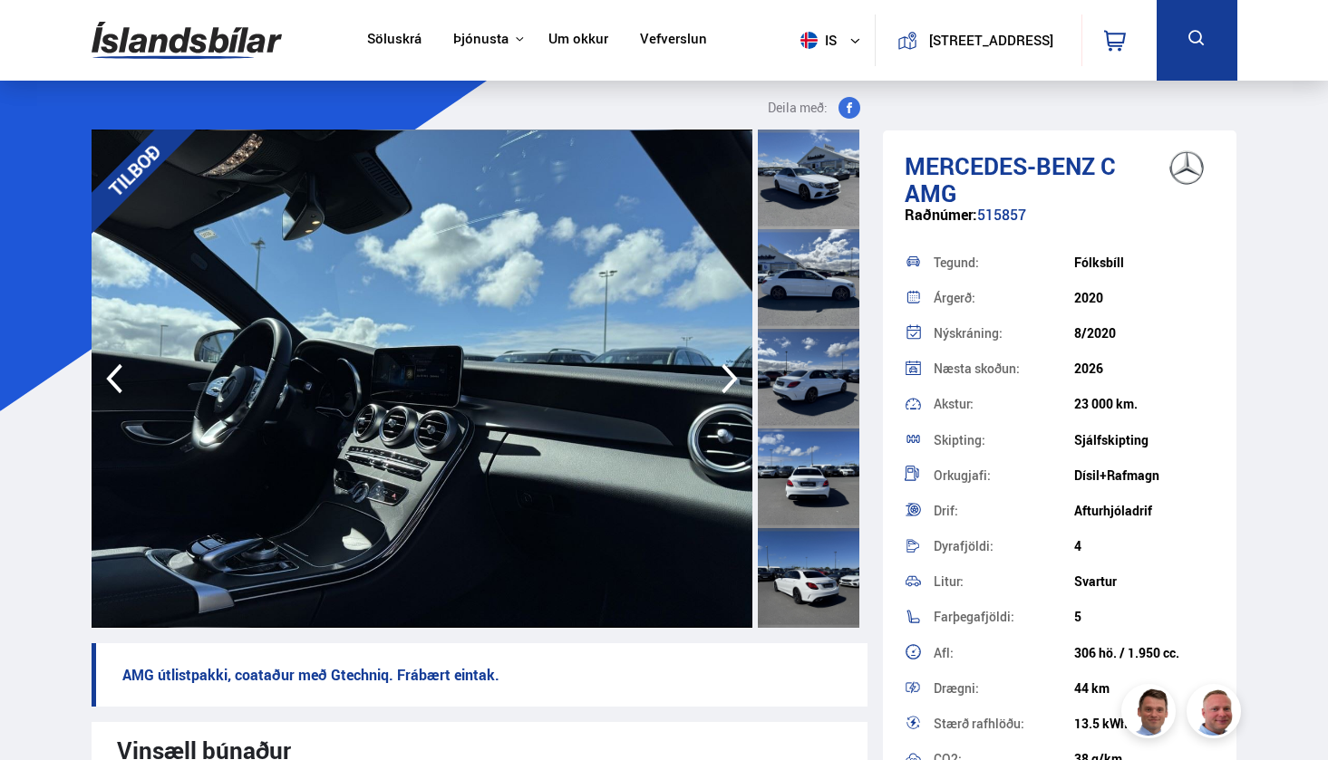
click at [732, 378] on icon "button" at bounding box center [729, 379] width 16 height 30
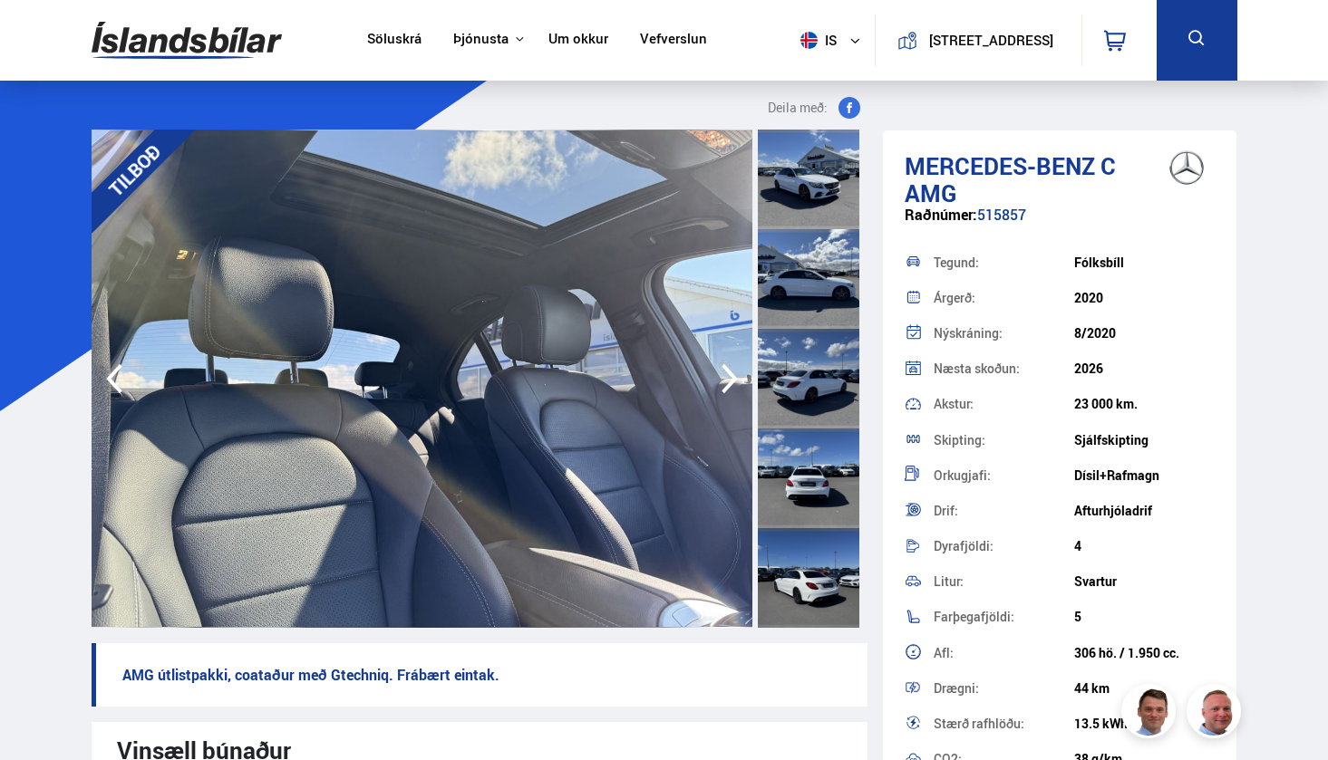
click at [732, 378] on icon "button" at bounding box center [729, 379] width 16 height 30
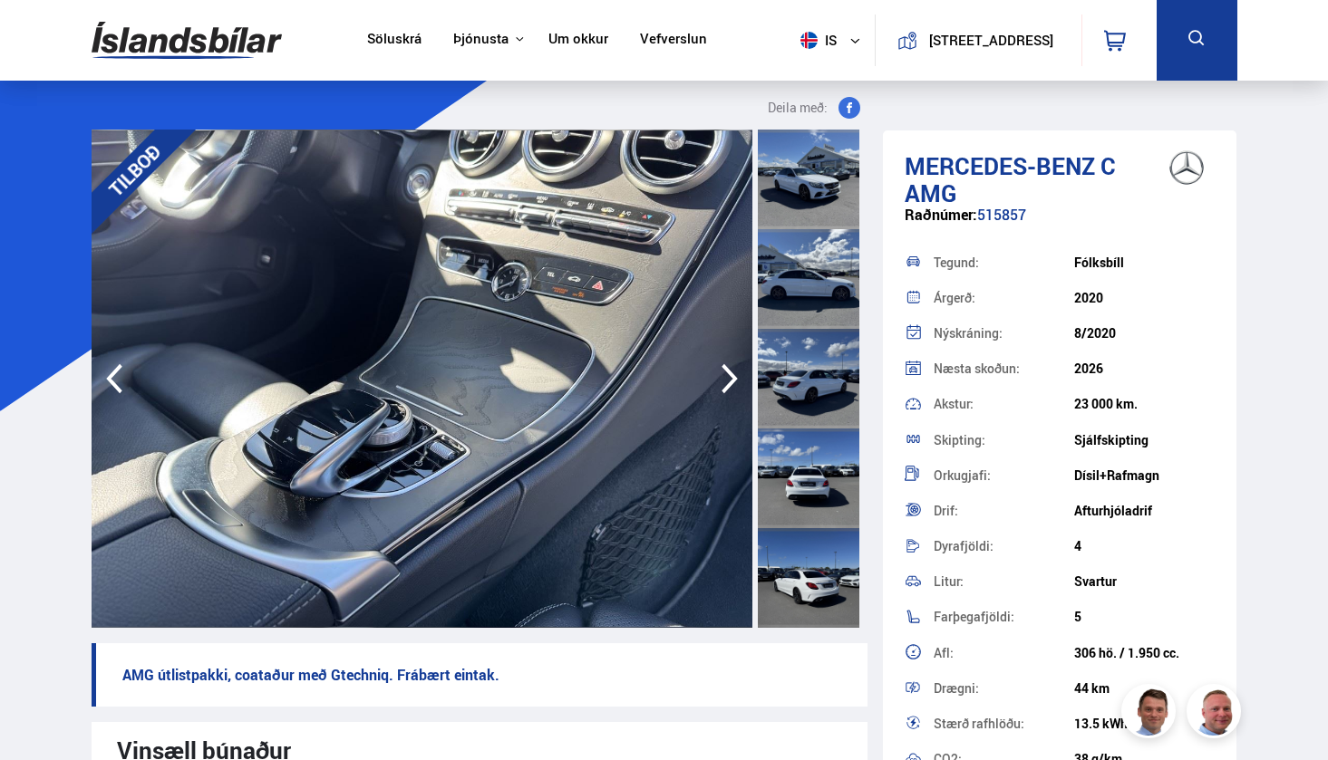
click at [732, 378] on icon "button" at bounding box center [729, 379] width 16 height 30
